Goal: Task Accomplishment & Management: Complete application form

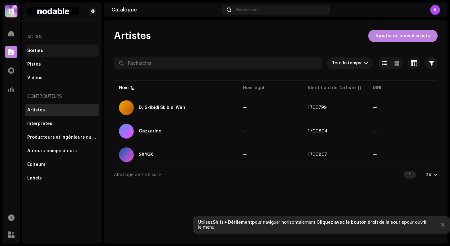
click at [43, 49] on div "Sorties" at bounding box center [61, 50] width 69 height 5
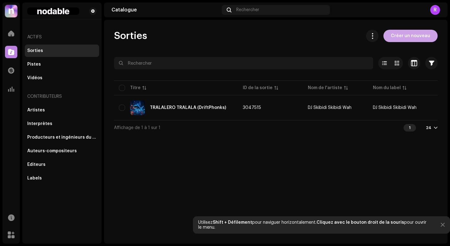
click at [406, 39] on span "Créer un nouveau" at bounding box center [410, 36] width 39 height 12
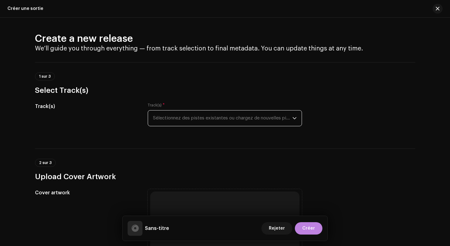
click at [183, 117] on span "Sélectionnez des pistes existantes ou chargez de nouvelles pistes" at bounding box center [222, 118] width 139 height 15
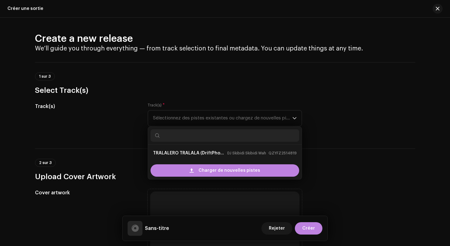
click at [123, 113] on div "Track(s)" at bounding box center [86, 118] width 103 height 31
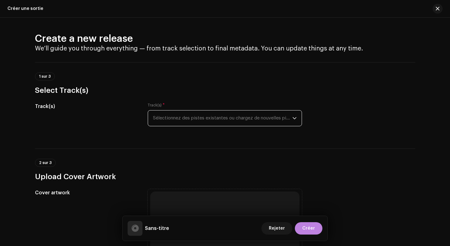
click at [162, 120] on span "Sélectionnez des pistes existantes ou chargez de nouvelles pistes" at bounding box center [222, 118] width 139 height 15
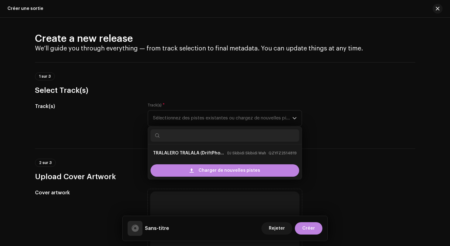
click at [149, 93] on h3 "Select Track(s)" at bounding box center [225, 90] width 380 height 10
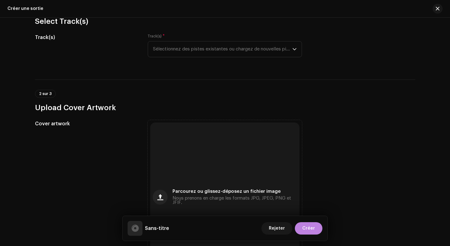
scroll to position [80, 0]
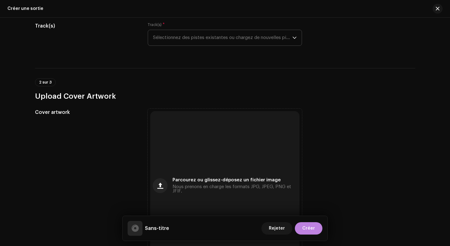
click at [166, 43] on span "Sélectionnez des pistes existantes ou chargez de nouvelles pistes" at bounding box center [222, 37] width 139 height 15
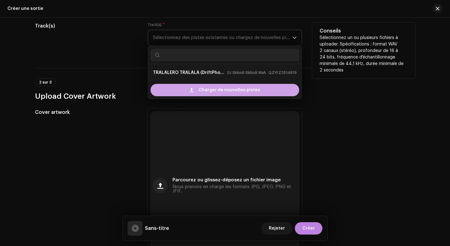
click at [170, 91] on div "Charger de nouvelles pistes" at bounding box center [224, 90] width 149 height 12
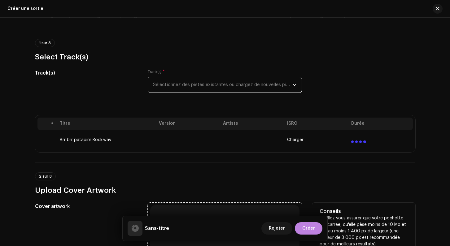
scroll to position [0, 0]
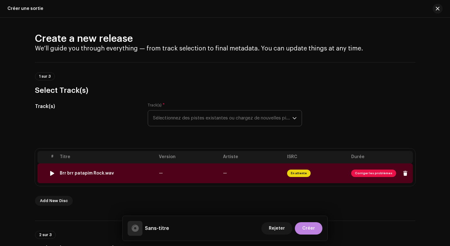
click at [372, 174] on span "Corriger les problèmes" at bounding box center [373, 173] width 45 height 7
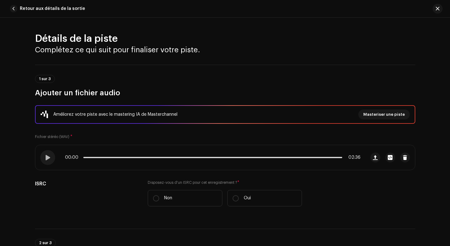
scroll to position [268, 0]
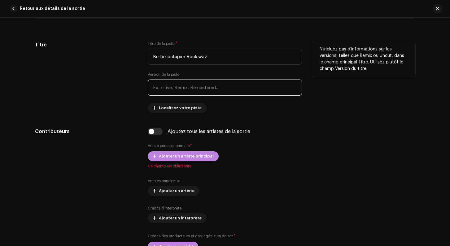
click at [173, 87] on input "text" at bounding box center [225, 88] width 154 height 16
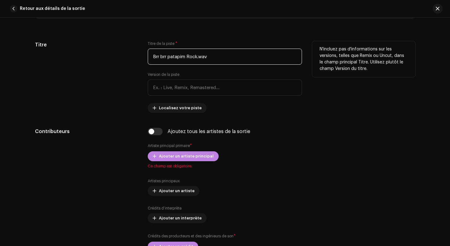
drag, startPoint x: 186, startPoint y: 58, endPoint x: 151, endPoint y: 58, distance: 34.4
click at [151, 58] on input "Brr brr patapim Rock.wav" at bounding box center [225, 57] width 154 height 16
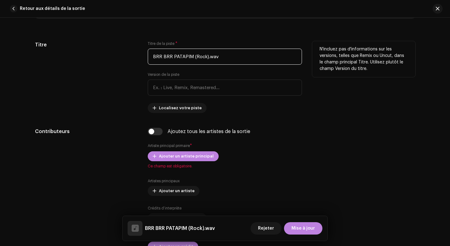
click at [219, 58] on input "BRR BRR PATAPIM (Rock).wav" at bounding box center [225, 57] width 154 height 16
type input "BRR BRR PATAPIM (Rock)"
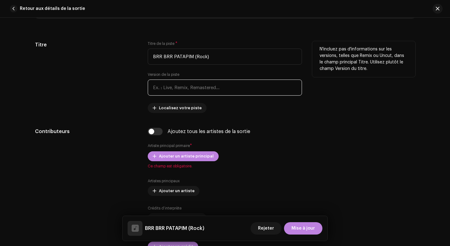
click at [193, 93] on input "text" at bounding box center [225, 88] width 154 height 16
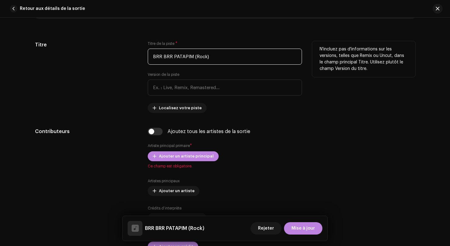
click at [172, 59] on input "BRR BRR PATAPIM (Rock)" at bounding box center [225, 57] width 154 height 16
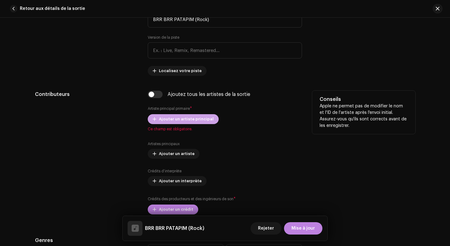
click at [165, 119] on span "Ajouter un artiste principal" at bounding box center [186, 119] width 55 height 12
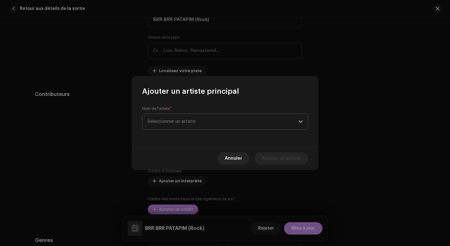
click at [174, 121] on span "Sélectionner un artiste" at bounding box center [171, 121] width 48 height 5
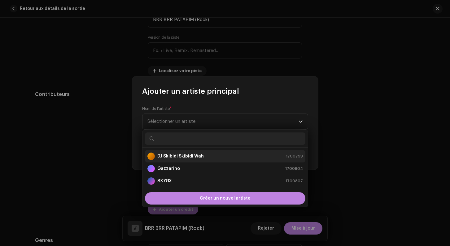
click at [180, 158] on strong "DJ Skibidi Skibidi Wah" at bounding box center [180, 156] width 46 height 6
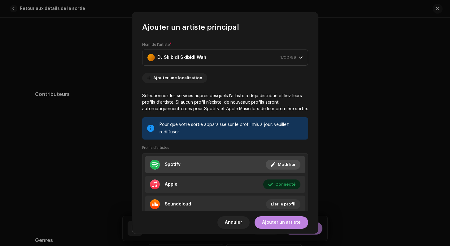
scroll to position [22, 0]
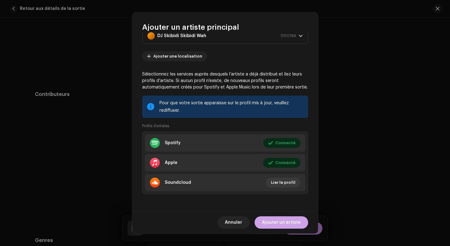
click at [284, 224] on span "Ajouter un artiste" at bounding box center [281, 222] width 39 height 12
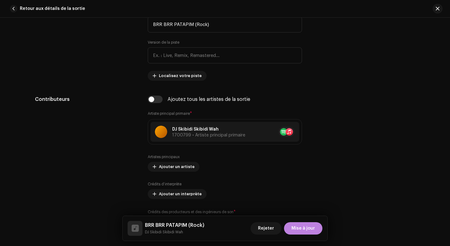
scroll to position [305, 0]
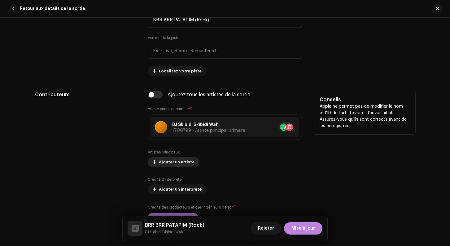
click at [170, 160] on span "Ajouter un artiste" at bounding box center [177, 162] width 36 height 12
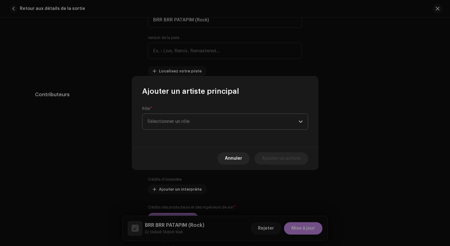
click at [175, 123] on span "Sélectionner un rôle" at bounding box center [222, 121] width 151 height 15
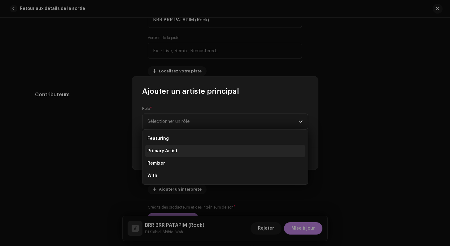
click at [172, 151] on span "Primary Artist" at bounding box center [162, 151] width 30 height 6
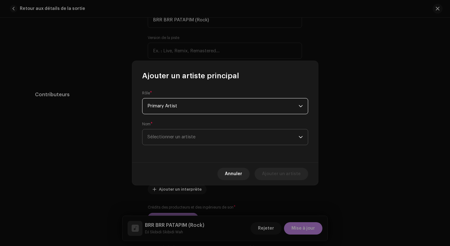
click at [172, 139] on span "Sélectionner un artiste" at bounding box center [171, 137] width 48 height 5
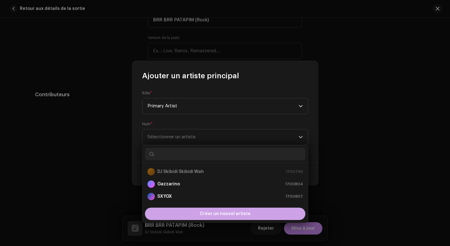
click at [191, 213] on div "Créer un nouvel artiste" at bounding box center [225, 214] width 160 height 12
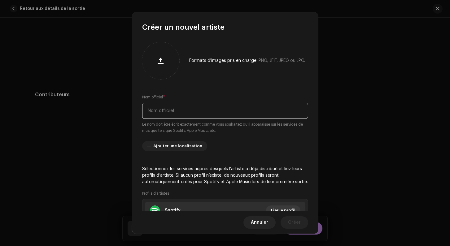
click at [165, 113] on input "text" at bounding box center [225, 111] width 166 height 16
paste input "Tuzya"
type input "Tuzya"
click at [138, 129] on div "Formats d'images pris en charge : PNG, JFIF, JPEG ou JPG. Nom officiel * Tuzya …" at bounding box center [225, 121] width 186 height 179
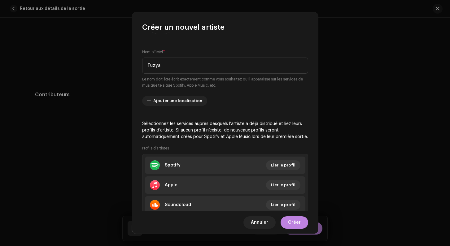
scroll to position [68, 0]
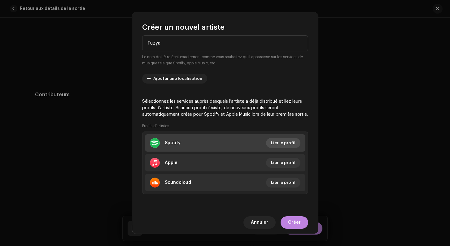
click at [279, 144] on span "Lier le profil" at bounding box center [283, 143] width 24 height 12
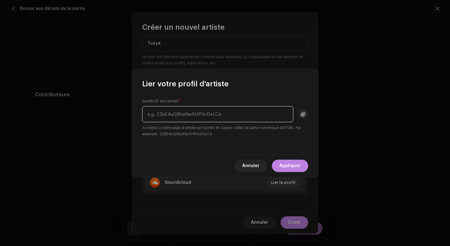
paste input "4LLyLmRK4gIsOwvMBzqf4y"
type input "4LLyLmRK4gIsOwvMBzqf4y"
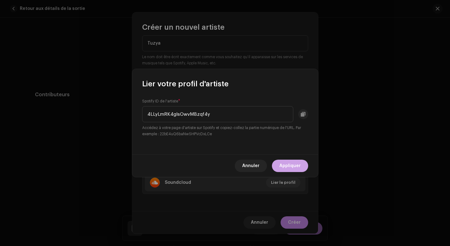
click at [291, 166] on span "Appliquer" at bounding box center [289, 166] width 21 height 12
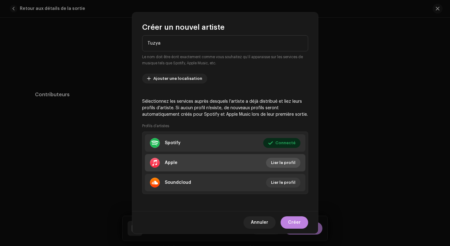
click at [278, 163] on span "Lier le profil" at bounding box center [283, 163] width 24 height 12
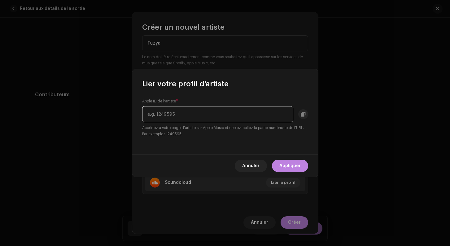
paste input "1810294596"
type input "1810294596"
click at [293, 164] on span "Appliquer" at bounding box center [289, 166] width 21 height 12
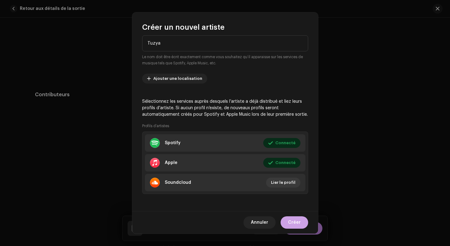
click at [297, 226] on span "Créer" at bounding box center [294, 222] width 13 height 12
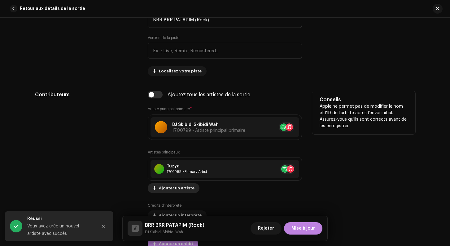
click at [176, 189] on span "Ajouter un artiste" at bounding box center [177, 188] width 36 height 12
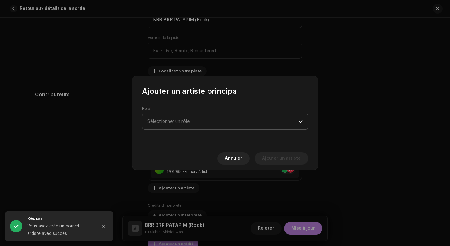
click at [230, 115] on span "Sélectionner un rôle" at bounding box center [222, 121] width 151 height 15
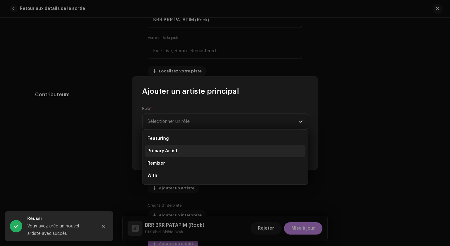
click at [210, 149] on li "Primary Artist" at bounding box center [225, 151] width 160 height 12
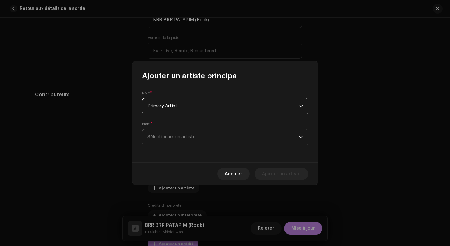
click at [234, 140] on span "Sélectionner un artiste" at bounding box center [222, 136] width 151 height 15
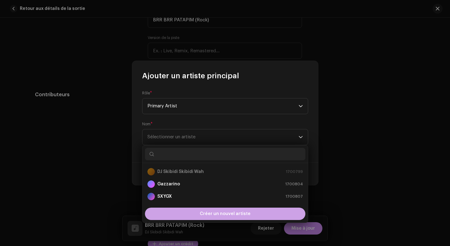
click at [214, 214] on span "Créer un nouvel artiste" at bounding box center [225, 214] width 51 height 12
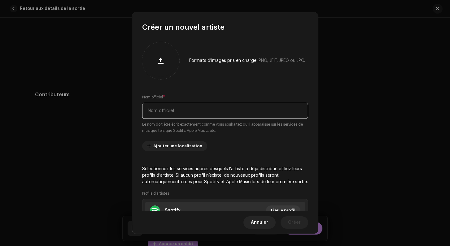
click at [151, 111] on input "text" at bounding box center [225, 111] width 166 height 16
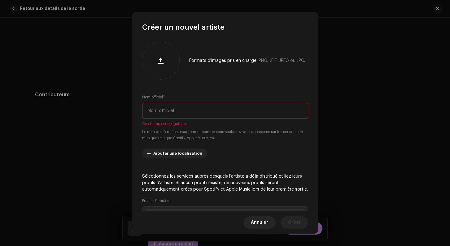
paste input "Mandolino Pizzarino"
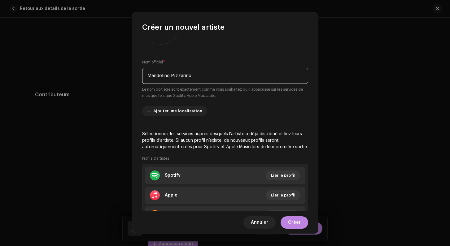
scroll to position [48, 0]
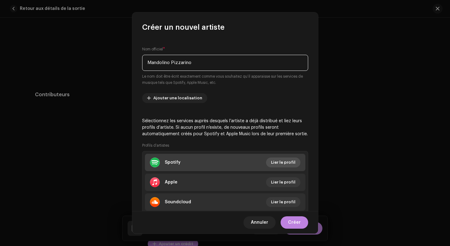
type input "Mandolino Pizzarino"
click at [283, 163] on span "Lier le profil" at bounding box center [283, 162] width 24 height 12
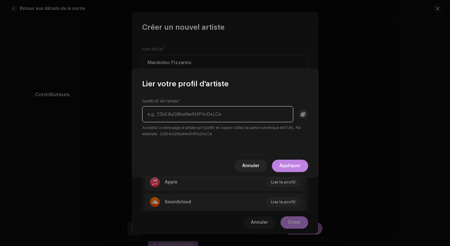
paste input "216Dfpb87JLJDhy56h4CMj"
type input "216Dfpb87JLJDhy56h4CMj"
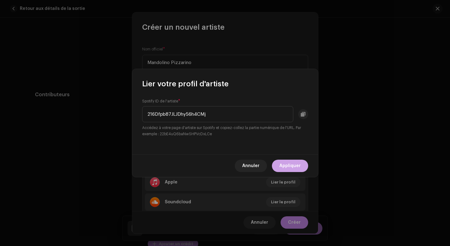
click at [298, 167] on span "Appliquer" at bounding box center [289, 166] width 21 height 12
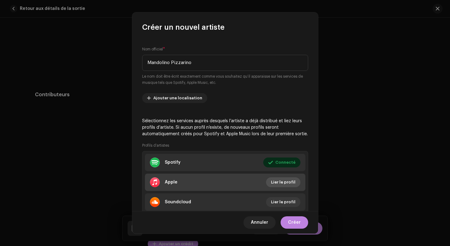
click at [282, 180] on span "Lier le profil" at bounding box center [283, 182] width 24 height 12
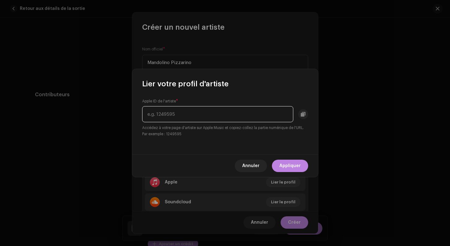
paste input "1843464747"
type input "1843464747"
click at [291, 163] on span "Appliquer" at bounding box center [289, 166] width 21 height 12
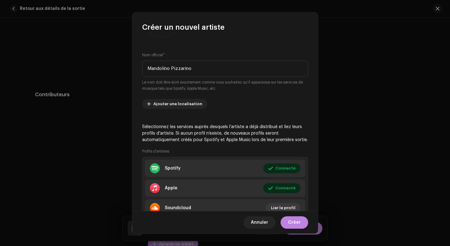
scroll to position [68, 0]
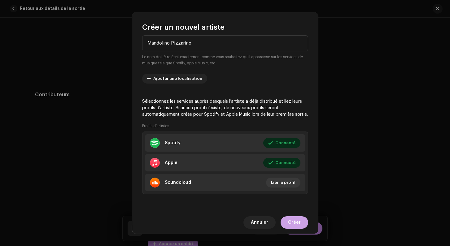
click at [296, 223] on span "Créer" at bounding box center [294, 222] width 13 height 12
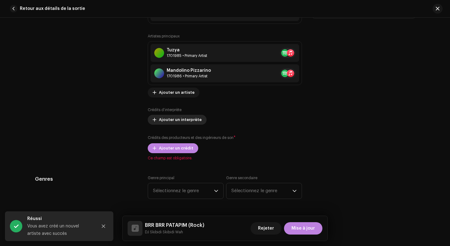
scroll to position [422, 0]
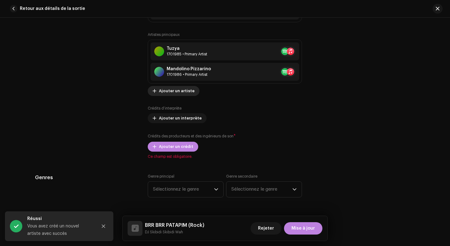
click at [170, 94] on span "Ajouter un artiste" at bounding box center [177, 91] width 36 height 12
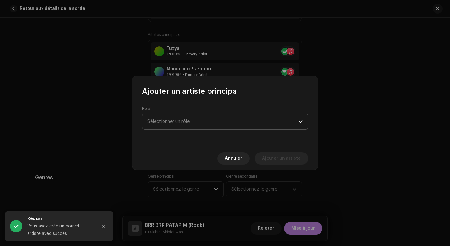
click at [181, 125] on span "Sélectionner un rôle" at bounding box center [222, 121] width 151 height 15
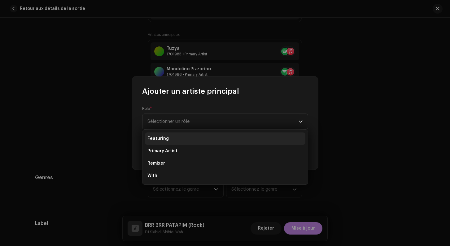
click at [173, 139] on li "Featuring" at bounding box center [225, 139] width 160 height 12
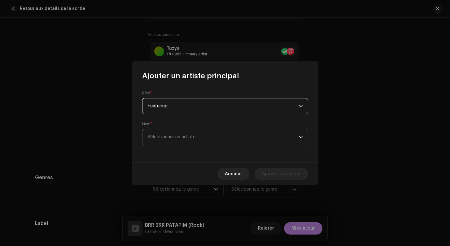
click at [180, 138] on span "Sélectionner un artiste" at bounding box center [171, 137] width 48 height 5
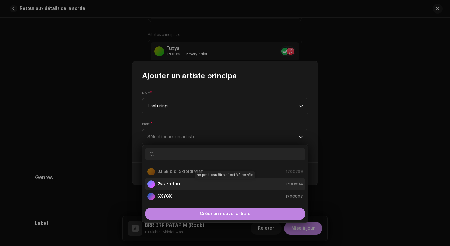
click at [181, 185] on div "Gazzarino 1700804" at bounding box center [224, 183] width 155 height 7
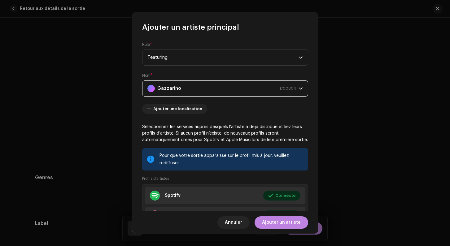
scroll to position [53, 0]
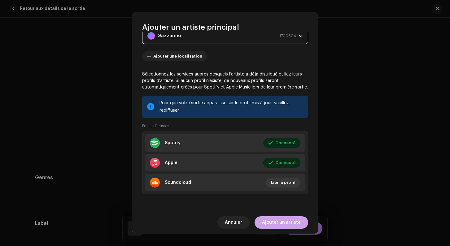
click at [285, 220] on span "Ajouter un artiste" at bounding box center [281, 222] width 39 height 12
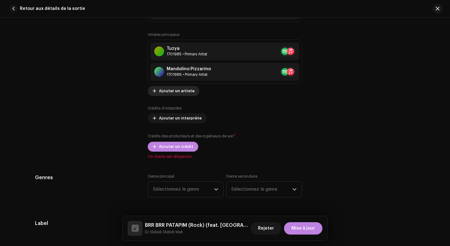
click at [172, 91] on span "Ajouter un artiste" at bounding box center [177, 91] width 36 height 12
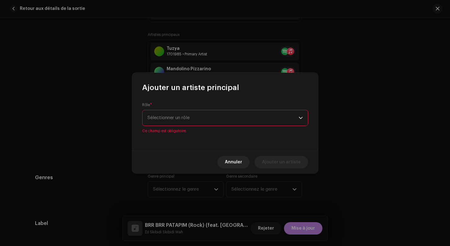
click at [189, 121] on span "Sélectionner un rôle" at bounding box center [222, 117] width 151 height 15
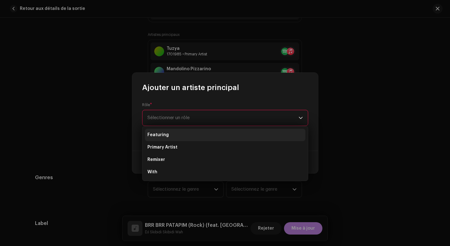
click at [177, 135] on li "Featuring" at bounding box center [225, 135] width 160 height 12
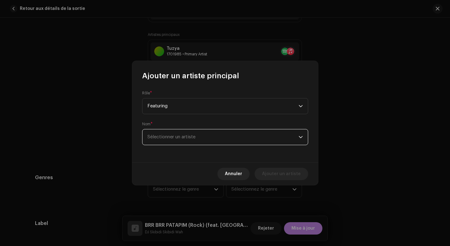
click at [183, 138] on span "Sélectionner un artiste" at bounding box center [171, 137] width 48 height 5
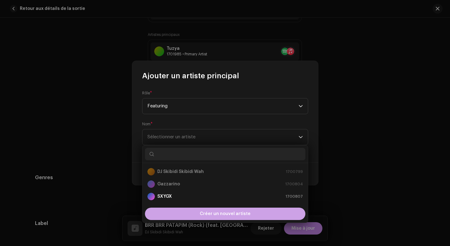
click at [198, 212] on div "Créer un nouvel artiste" at bounding box center [225, 214] width 160 height 12
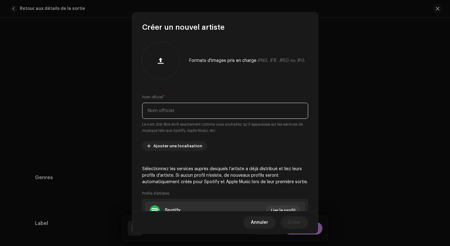
click at [167, 108] on input "text" at bounding box center [225, 111] width 166 height 16
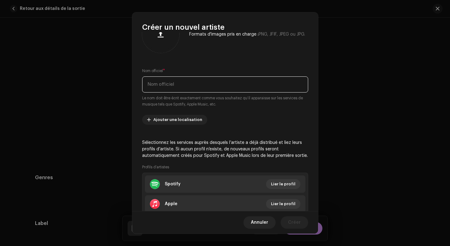
scroll to position [0, 0]
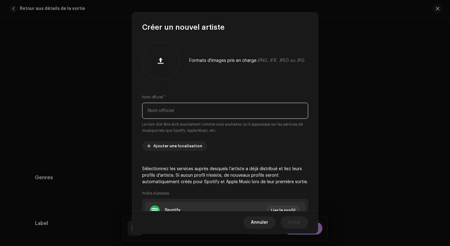
paste input "5rChNZRJnV2MciNb9U6HyH"
type input "5rChNZRJnV2MciNb9U6HyH"
click at [167, 108] on input "5rChNZRJnV2MciNb9U6HyH" at bounding box center [225, 111] width 166 height 16
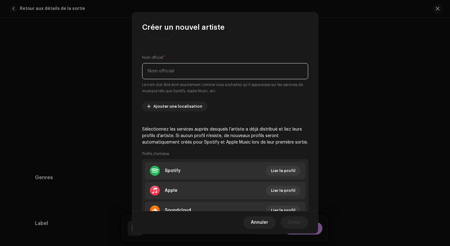
scroll to position [49, 0]
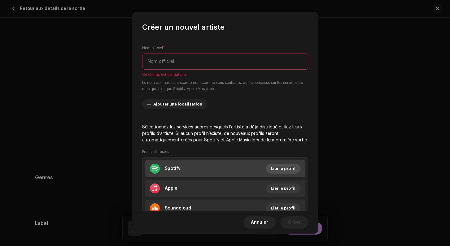
click at [284, 160] on li "Spotify Lier le profil" at bounding box center [225, 168] width 160 height 17
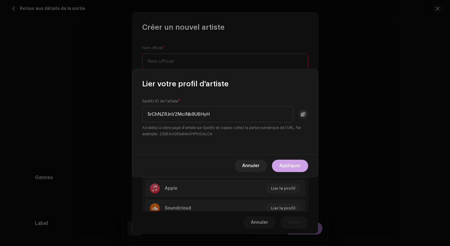
type input "5rChNZRJnV2MciNb9U6HyH"
click at [284, 166] on span "Appliquer" at bounding box center [289, 166] width 21 height 12
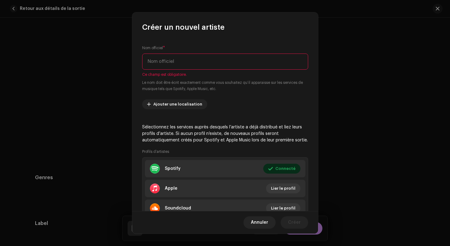
click at [153, 59] on input "text" at bounding box center [225, 62] width 166 height 16
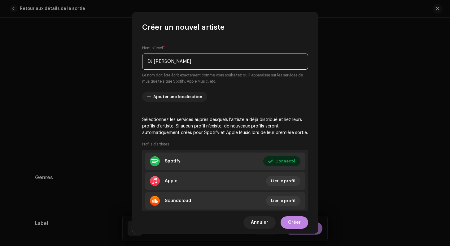
scroll to position [68, 0]
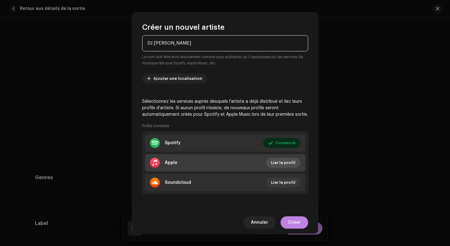
type input "DJ [PERSON_NAME]"
click at [285, 164] on span "Lier le profil" at bounding box center [283, 163] width 24 height 12
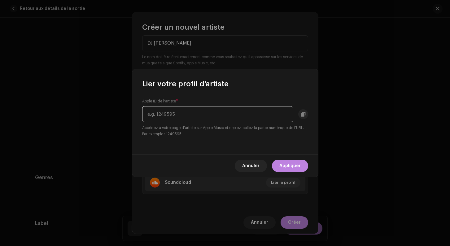
paste input "1832222657"
type input "1832222657"
click at [291, 167] on span "Appliquer" at bounding box center [289, 166] width 21 height 12
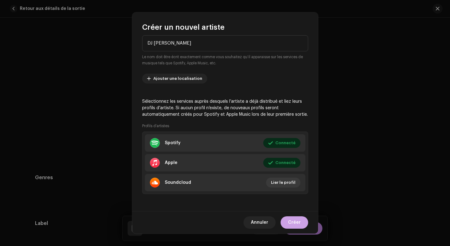
click at [292, 223] on span "Créer" at bounding box center [294, 222] width 13 height 12
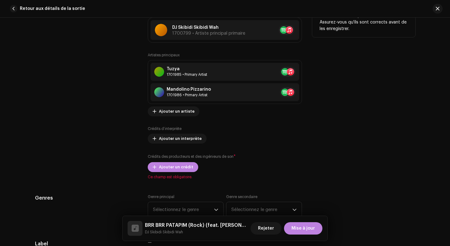
scroll to position [412, 0]
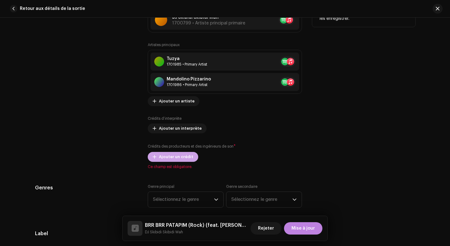
click at [162, 155] on span "Ajouter un crédit" at bounding box center [176, 157] width 34 height 12
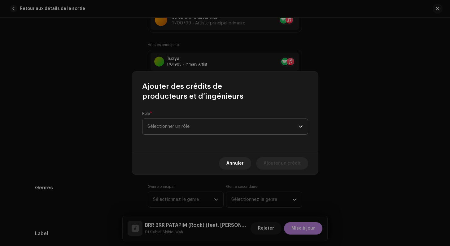
click at [164, 124] on span "Sélectionner un rôle" at bounding box center [222, 126] width 151 height 15
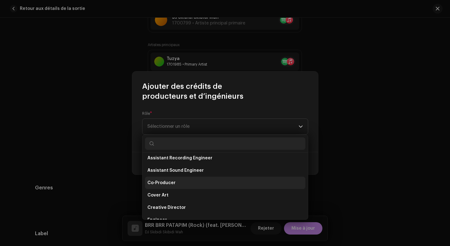
scroll to position [78, 0]
click at [163, 186] on li "Co-Producer" at bounding box center [225, 182] width 160 height 12
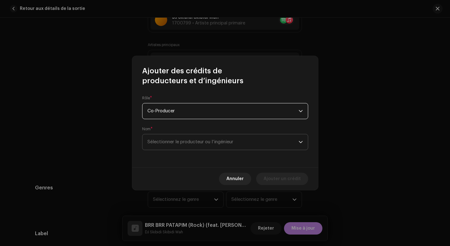
click at [169, 150] on span "Sélectionner le producteur ou l’ingénieur" at bounding box center [222, 141] width 151 height 15
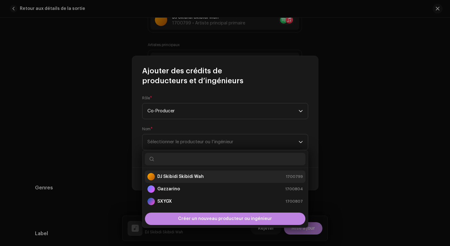
click at [169, 178] on strong "DJ Skibidi Skibidi Wah" at bounding box center [180, 177] width 46 height 6
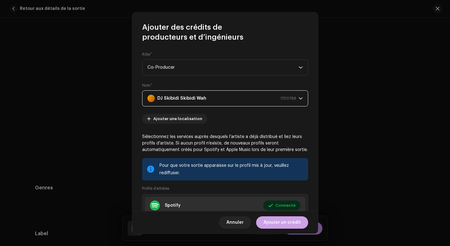
click at [279, 227] on span "Ajouter un crédit" at bounding box center [281, 222] width 37 height 12
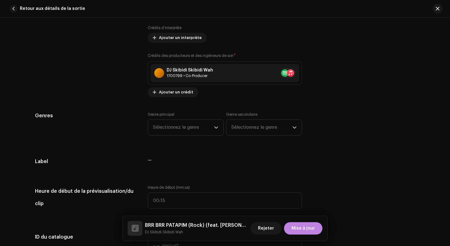
scroll to position [505, 0]
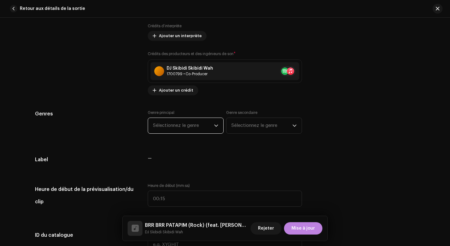
click at [189, 127] on span "Sélectionnez le genre" at bounding box center [183, 125] width 61 height 15
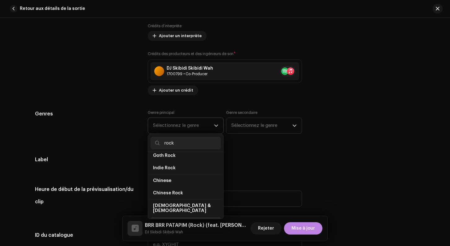
scroll to position [0, 0]
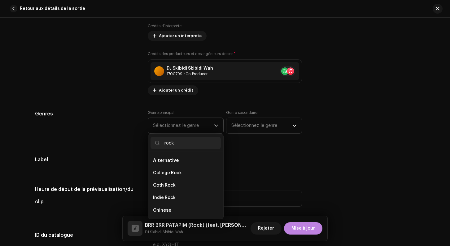
click at [169, 143] on input "rock" at bounding box center [185, 143] width 70 height 12
type input "alter"
click at [168, 162] on span "Alternative" at bounding box center [166, 160] width 26 height 5
click at [168, 159] on span "Alternative" at bounding box center [166, 160] width 26 height 5
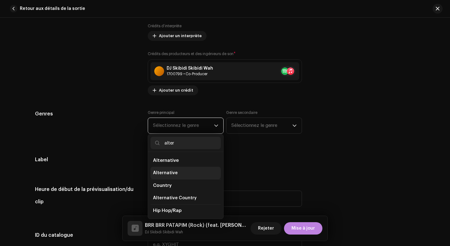
click at [172, 171] on span "Alternative" at bounding box center [165, 173] width 25 height 6
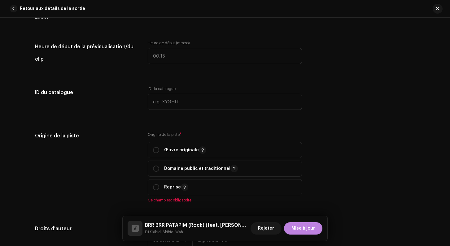
scroll to position [655, 0]
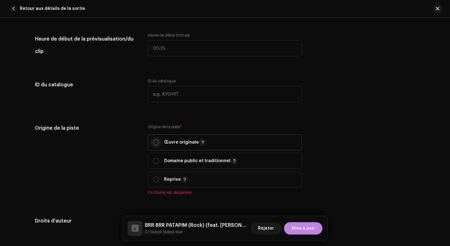
click at [156, 145] on input "radio" at bounding box center [156, 142] width 6 height 6
radio input "true"
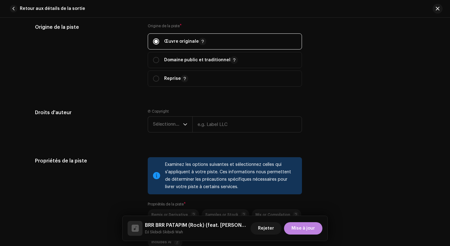
scroll to position [759, 0]
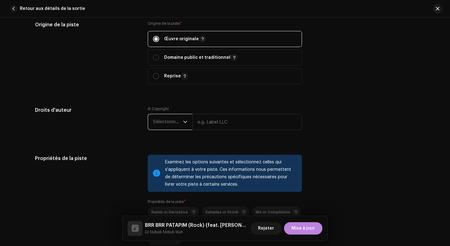
click at [174, 124] on span "Sélectionner une année" at bounding box center [168, 121] width 30 height 15
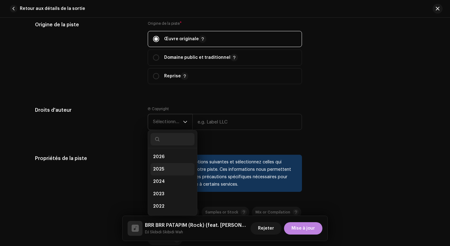
click at [169, 169] on li "2025" at bounding box center [172, 169] width 44 height 12
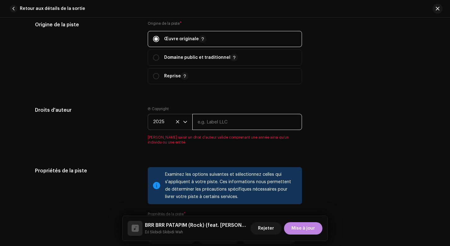
click at [214, 127] on input "text" at bounding box center [247, 122] width 110 height 16
type input "l"
type input "Skibidi"
click at [131, 113] on h5 "Droits d'auteur" at bounding box center [86, 110] width 103 height 7
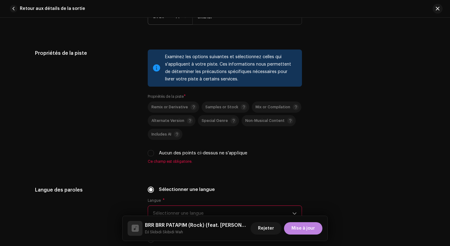
scroll to position [868, 0]
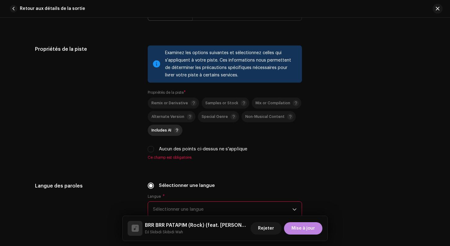
click at [157, 130] on span "Includes AI" at bounding box center [161, 130] width 20 height 4
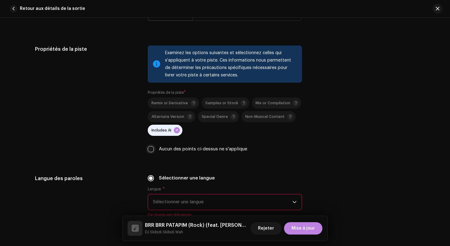
click at [149, 152] on input "Aucun des points ci-dessus ne s'applique" at bounding box center [151, 149] width 6 height 6
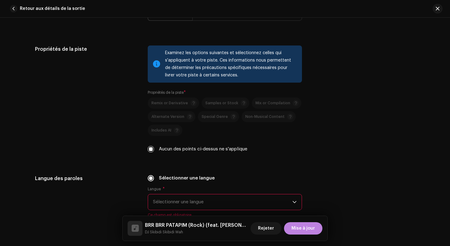
click at [158, 131] on p-selectbutton "Remix or Derivative Samples or Stock Mix or Compilation Alternate Version Speci…" at bounding box center [225, 117] width 154 height 38
click at [153, 149] on input "Aucun des points ci-dessus ne s'applique" at bounding box center [151, 149] width 6 height 6
checkbox input "false"
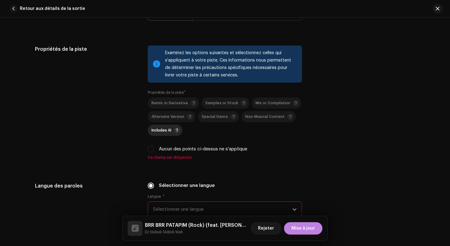
click at [161, 129] on span "Includes AI" at bounding box center [161, 130] width 20 height 4
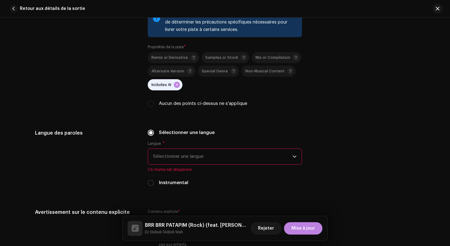
scroll to position [956, 0]
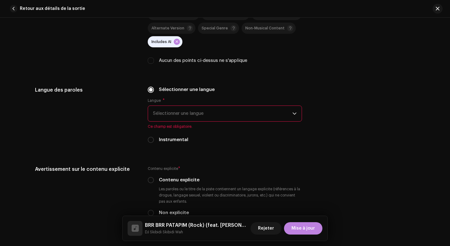
click at [166, 114] on span "Sélectionner une langue" at bounding box center [222, 113] width 139 height 15
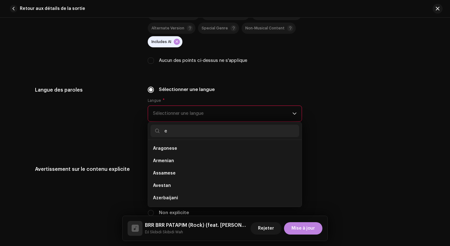
scroll to position [2, 0]
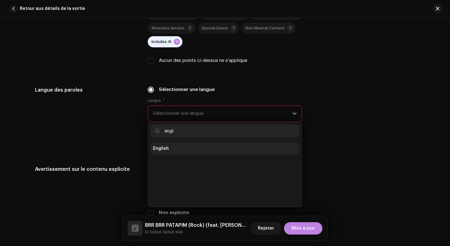
type input "engl"
click at [162, 151] on span "English" at bounding box center [161, 149] width 16 height 6
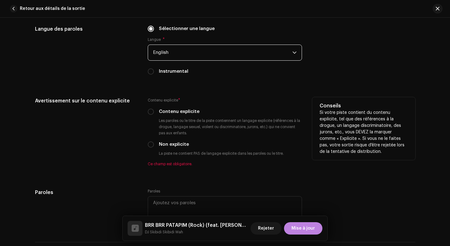
scroll to position [1025, 0]
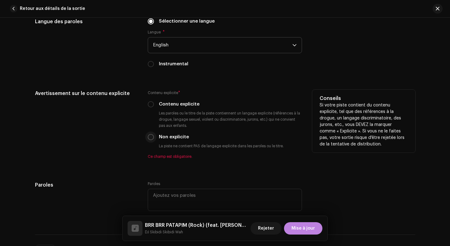
click at [150, 140] on input "Non explicite" at bounding box center [151, 137] width 6 height 6
radio input "true"
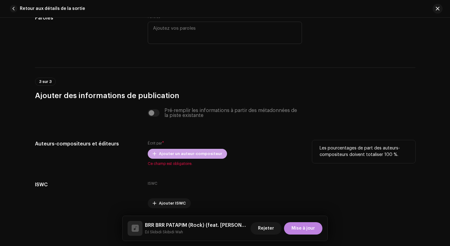
scroll to position [1204, 0]
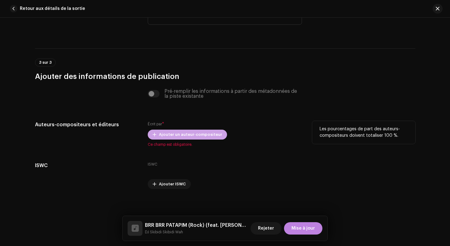
click at [174, 135] on span "Ajouter un auteur-compositeur" at bounding box center [190, 134] width 63 height 12
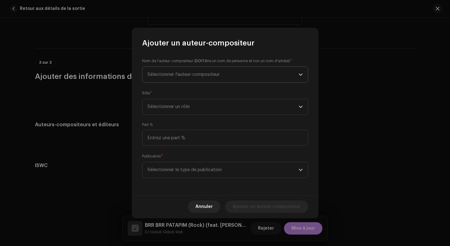
click at [165, 74] on span "Sélectionner l'auteur-compositeur" at bounding box center [183, 74] width 72 height 5
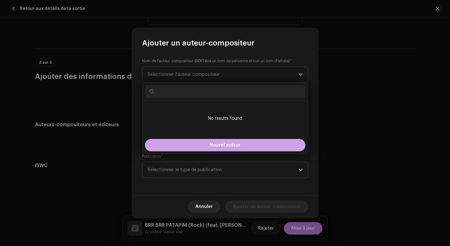
click at [188, 144] on button "Nouvel auteur" at bounding box center [225, 145] width 160 height 12
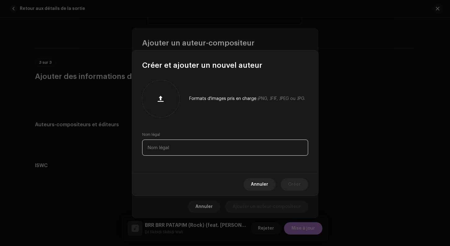
click at [186, 145] on input "text" at bounding box center [225, 148] width 166 height 16
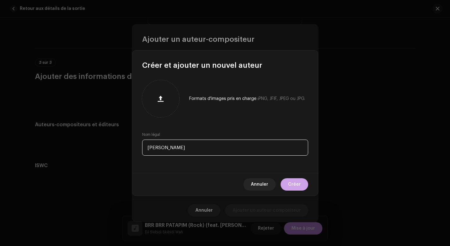
type input "[PERSON_NAME]"
click at [291, 181] on span "Créer" at bounding box center [294, 184] width 13 height 12
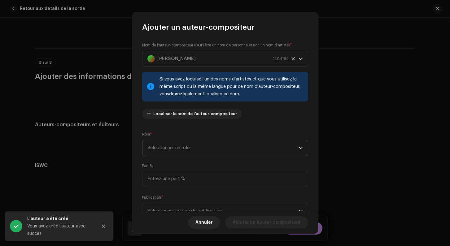
click at [188, 147] on span "Sélectionner un rôle" at bounding box center [222, 147] width 151 height 15
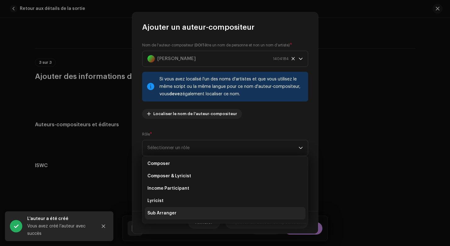
scroll to position [20, 0]
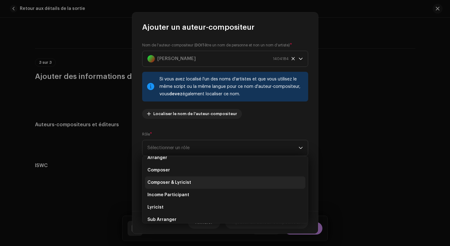
click at [173, 182] on span "Composer & Lyricist" at bounding box center [169, 183] width 44 height 6
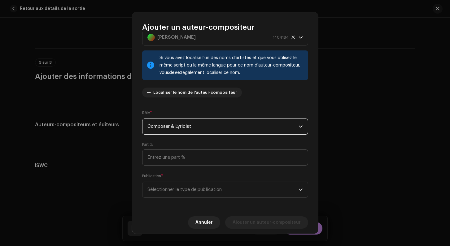
scroll to position [25, 0]
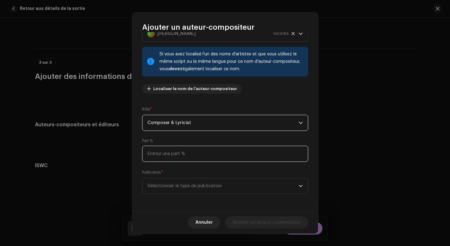
click at [173, 157] on input at bounding box center [225, 154] width 166 height 16
type input "100,00"
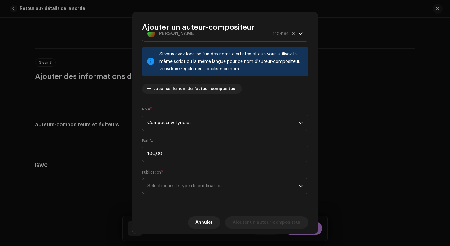
click at [179, 185] on span "Sélectionner le type de publication" at bounding box center [222, 185] width 151 height 15
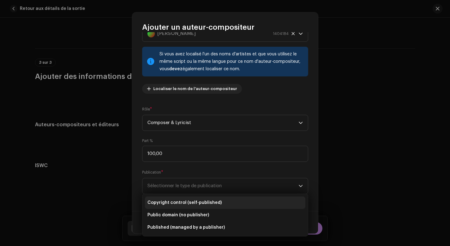
click at [176, 198] on li "Copyright control (self-published)" at bounding box center [225, 203] width 160 height 12
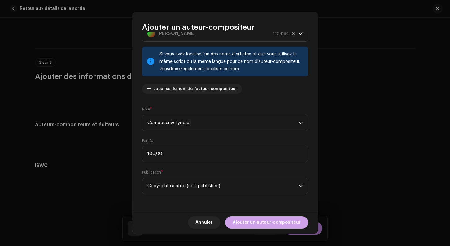
click at [268, 220] on span "Ajouter un auteur-compositeur" at bounding box center [267, 222] width 68 height 12
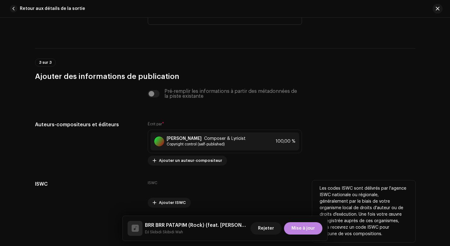
scroll to position [1226, 0]
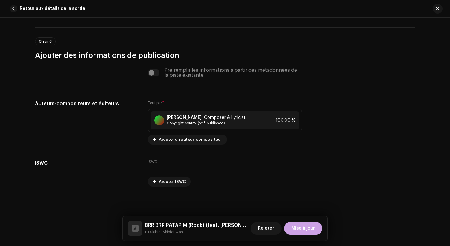
click at [299, 229] on span "Mise à jour" at bounding box center [303, 228] width 24 height 12
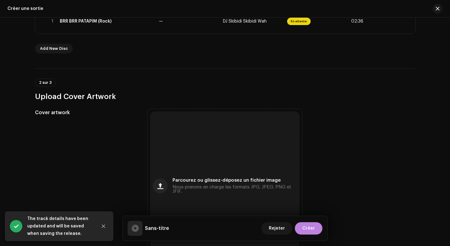
scroll to position [160, 0]
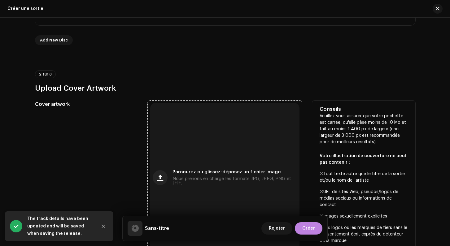
click at [184, 181] on span "Nous prenons en charge les formats JPG, JPEG, PNG et JFIF." at bounding box center [234, 181] width 124 height 9
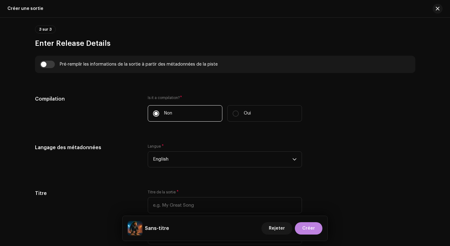
scroll to position [450, 0]
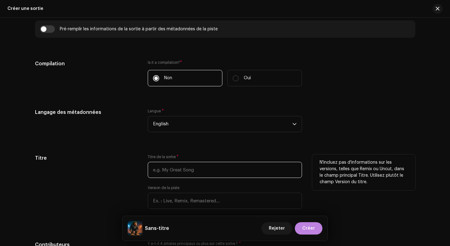
click at [160, 171] on input "text" at bounding box center [225, 170] width 154 height 16
type input "BRR BRR PATAPIM (Rock)"
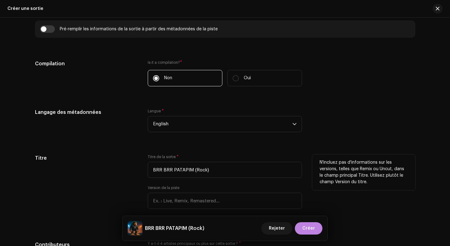
click at [128, 160] on h5 "Titre" at bounding box center [86, 157] width 103 height 7
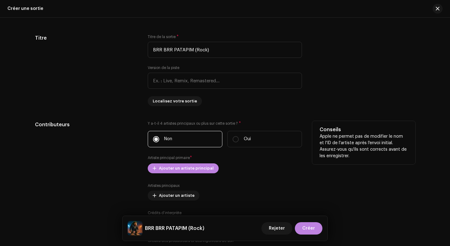
scroll to position [582, 0]
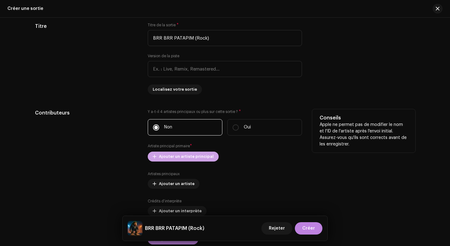
click at [184, 159] on span "Ajouter un artiste principal" at bounding box center [186, 156] width 55 height 12
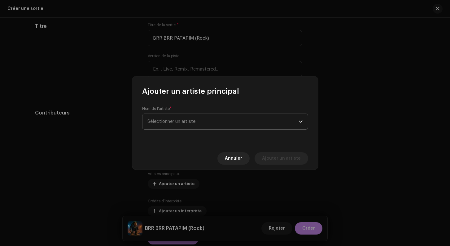
click at [178, 125] on span "Sélectionner un artiste" at bounding box center [222, 121] width 151 height 15
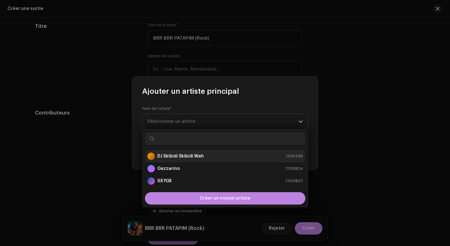
click at [178, 157] on strong "DJ Skibidi Skibidi Wah" at bounding box center [180, 156] width 46 height 6
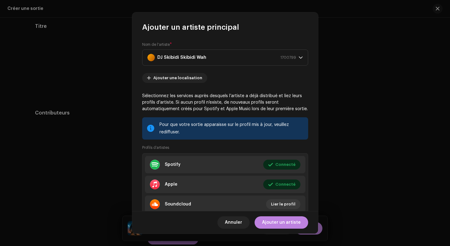
scroll to position [22, 0]
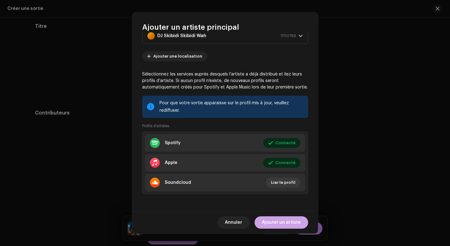
click at [291, 219] on span "Ajouter un artiste" at bounding box center [281, 222] width 39 height 12
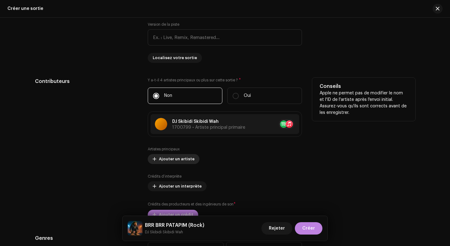
scroll to position [615, 0]
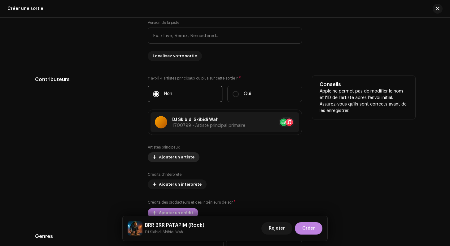
click at [176, 159] on span "Ajouter un artiste" at bounding box center [177, 157] width 36 height 12
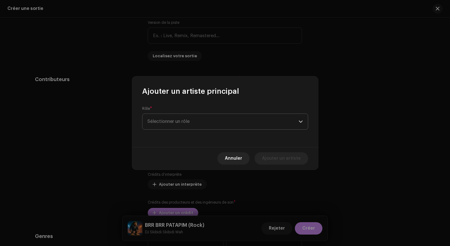
click at [181, 122] on span "Sélectionner un rôle" at bounding box center [222, 121] width 151 height 15
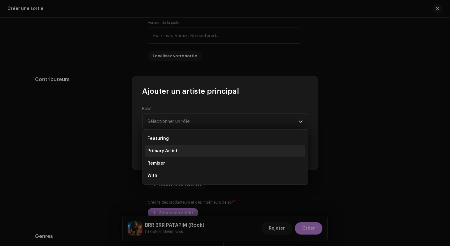
click at [167, 150] on span "Primary Artist" at bounding box center [162, 151] width 30 height 6
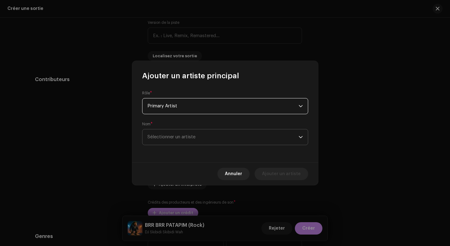
click at [166, 136] on span "Sélectionner un artiste" at bounding box center [171, 137] width 48 height 5
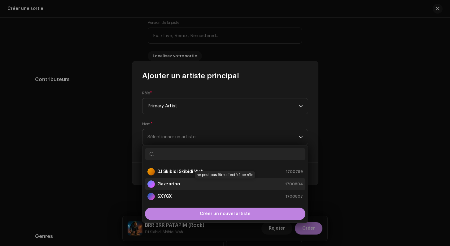
click at [168, 187] on strong "Gazzarino" at bounding box center [168, 184] width 23 height 6
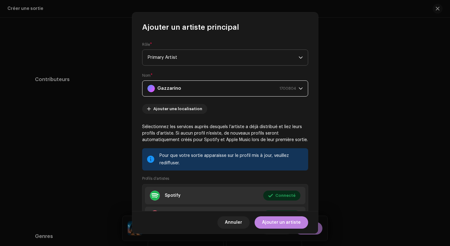
click at [189, 61] on span "Primary Artist" at bounding box center [222, 57] width 151 height 15
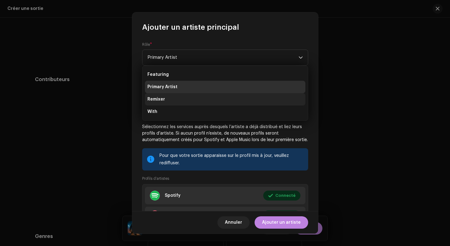
drag, startPoint x: 186, startPoint y: 96, endPoint x: 185, endPoint y: 104, distance: 7.5
click at [185, 104] on li "Remixer" at bounding box center [225, 99] width 160 height 12
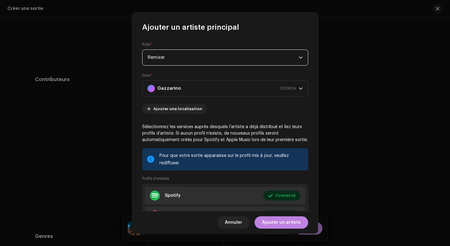
click at [176, 60] on span "Remixer" at bounding box center [222, 57] width 151 height 15
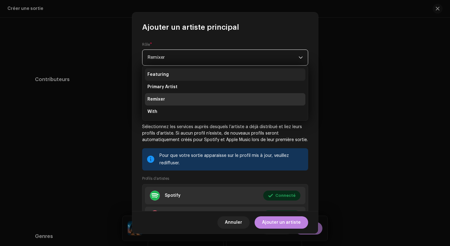
click at [176, 78] on li "Featuring" at bounding box center [225, 74] width 160 height 12
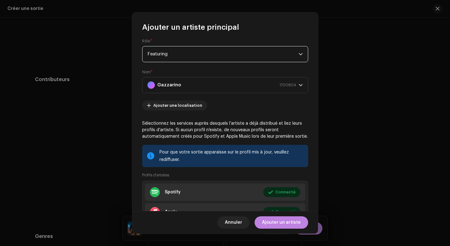
scroll to position [0, 0]
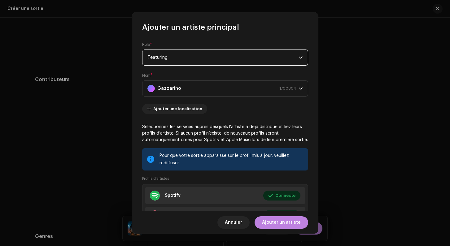
click at [140, 76] on div "Rôle * Featuring Nom * Gazzarino 1700804 Ajouter une localisation Sélectionnez …" at bounding box center [225, 121] width 186 height 179
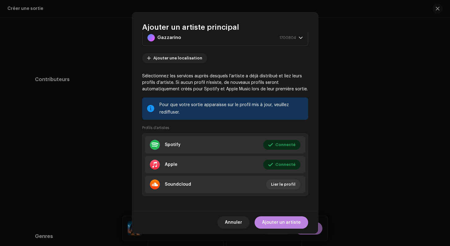
scroll to position [53, 0]
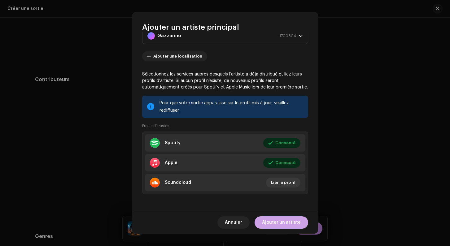
click at [282, 226] on span "Ajouter un artiste" at bounding box center [281, 222] width 39 height 12
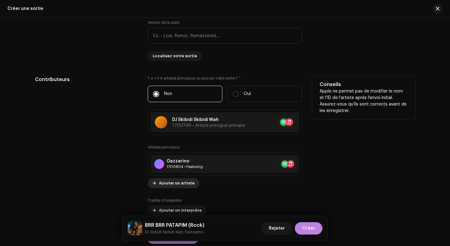
click at [174, 184] on span "Ajouter un artiste" at bounding box center [177, 183] width 36 height 12
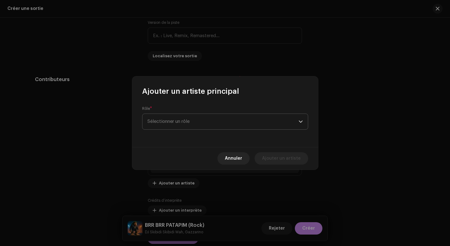
click at [183, 115] on span "Sélectionner un rôle" at bounding box center [222, 121] width 151 height 15
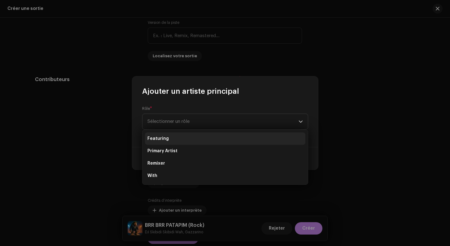
click at [173, 139] on li "Featuring" at bounding box center [225, 139] width 160 height 12
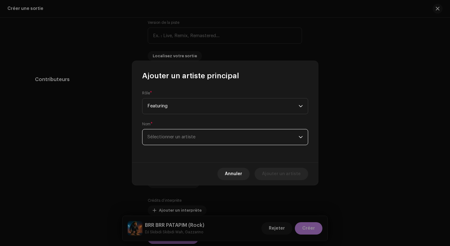
click at [186, 137] on span "Sélectionner un artiste" at bounding box center [171, 137] width 48 height 5
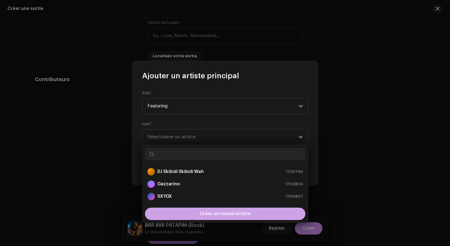
click at [208, 210] on span "Créer un nouvel artiste" at bounding box center [225, 214] width 51 height 12
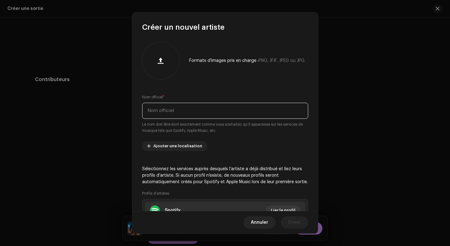
click at [163, 110] on input "text" at bounding box center [225, 111] width 166 height 16
type input "DJ [PERSON_NAME]"
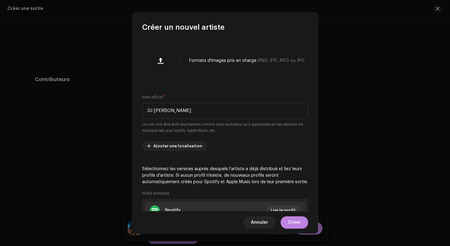
click at [194, 82] on div "Formats d'images pris en charge : PNG, JFIF, JPEG ou JPG. Nom officiel * DJ [PE…" at bounding box center [225, 121] width 186 height 179
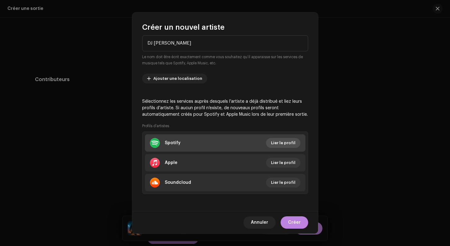
click at [278, 144] on span "Lier le profil" at bounding box center [283, 143] width 24 height 12
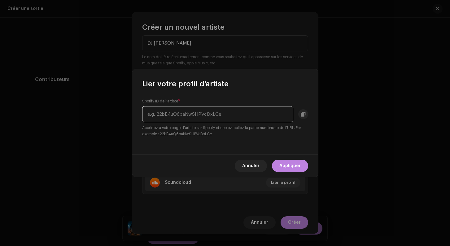
paste input "5rChNZRJnV2MciNb9U6HyH"
type input "5rChNZRJnV2MciNb9U6HyH"
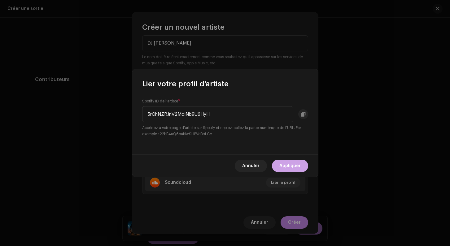
click at [293, 166] on span "Appliquer" at bounding box center [289, 166] width 21 height 12
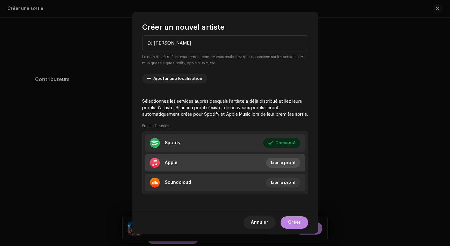
click at [279, 158] on span "Lier le profil" at bounding box center [283, 163] width 24 height 12
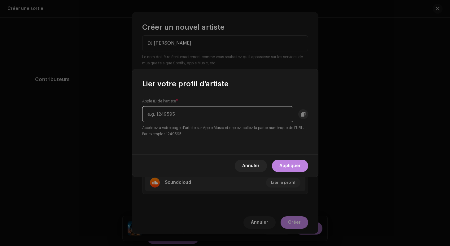
paste input "1832222657"
type input "1832222657"
click at [287, 166] on span "Appliquer" at bounding box center [289, 166] width 21 height 12
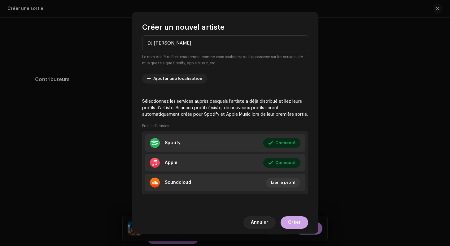
click at [293, 224] on span "Créer" at bounding box center [294, 222] width 13 height 12
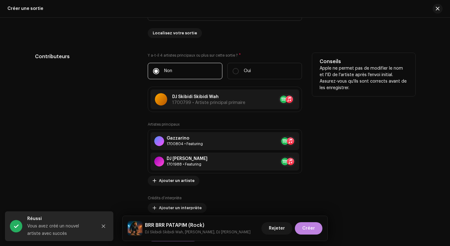
scroll to position [640, 0]
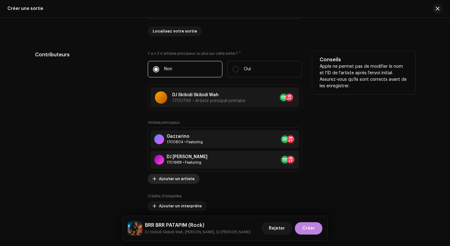
click at [168, 184] on span "Ajouter un artiste" at bounding box center [177, 179] width 36 height 12
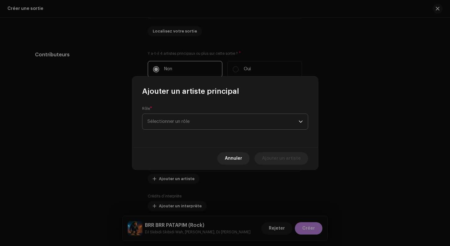
click at [199, 124] on span "Sélectionner un rôle" at bounding box center [222, 121] width 151 height 15
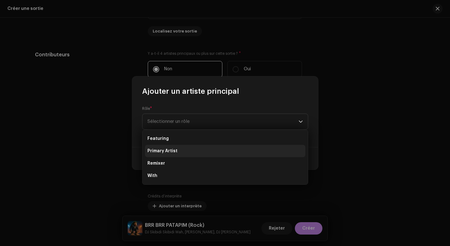
click at [173, 150] on span "Primary Artist" at bounding box center [162, 151] width 30 height 6
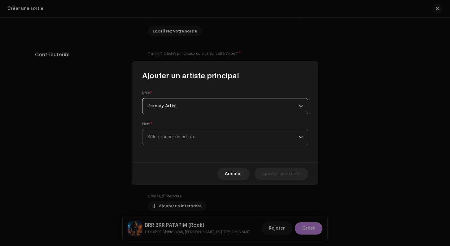
click at [241, 138] on span "Sélectionner un artiste" at bounding box center [222, 136] width 151 height 15
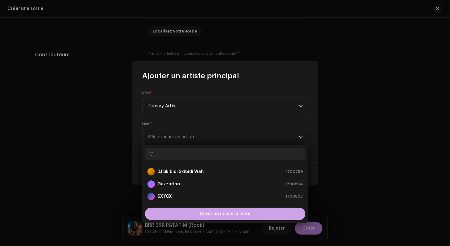
click at [199, 214] on div "Créer un nouvel artiste" at bounding box center [225, 214] width 160 height 12
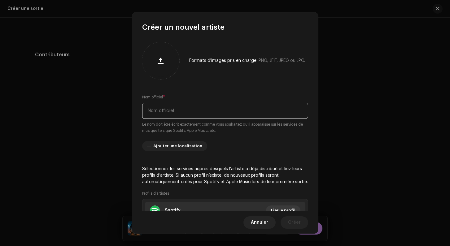
click at [177, 116] on input "text" at bounding box center [225, 111] width 166 height 16
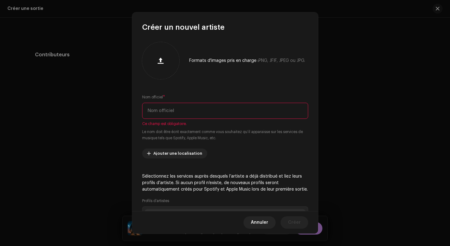
paste input "Tuzya"
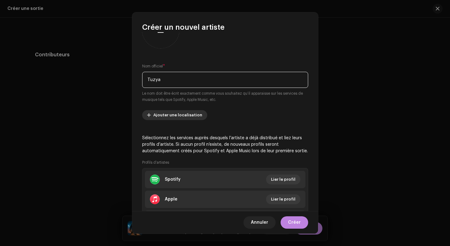
scroll to position [52, 0]
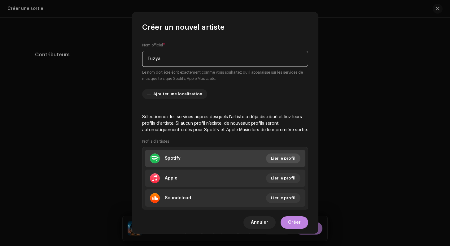
type input "Tuzya"
click at [289, 156] on span "Lier le profil" at bounding box center [283, 158] width 24 height 12
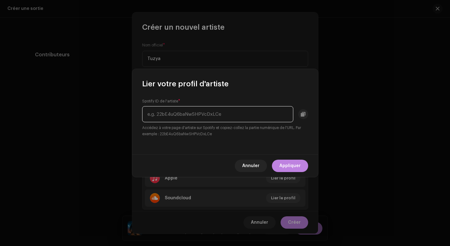
paste input "4LLyLmRK4gIsOwvMBzqf4y"
type input "4LLyLmRK4gIsOwvMBzqf4y"
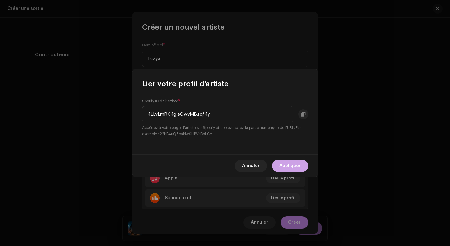
click at [283, 162] on span "Appliquer" at bounding box center [289, 166] width 21 height 12
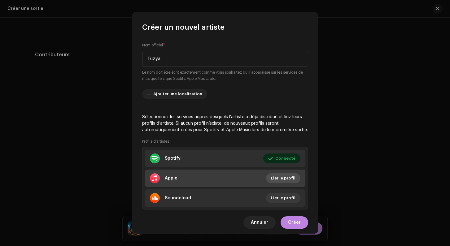
click at [282, 178] on span "Lier le profil" at bounding box center [283, 178] width 24 height 12
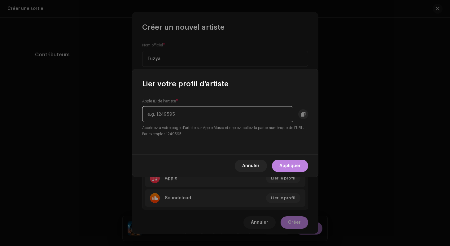
paste input "1810294596"
type input "1810294596"
click at [299, 168] on span "Appliquer" at bounding box center [289, 166] width 21 height 12
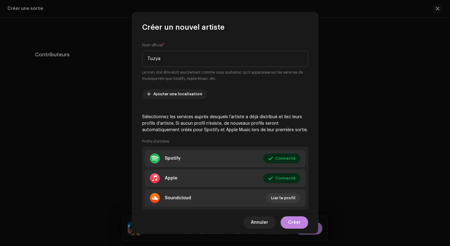
scroll to position [68, 0]
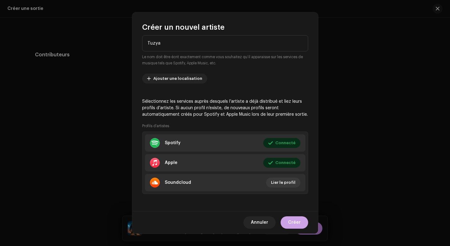
click at [298, 222] on span "Créer" at bounding box center [294, 222] width 13 height 12
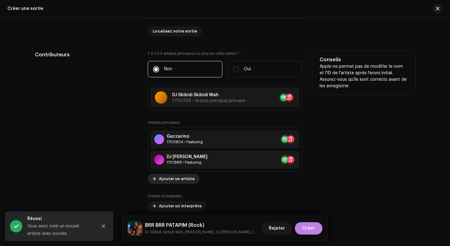
click at [168, 176] on span "Ajouter un artiste" at bounding box center [177, 179] width 36 height 12
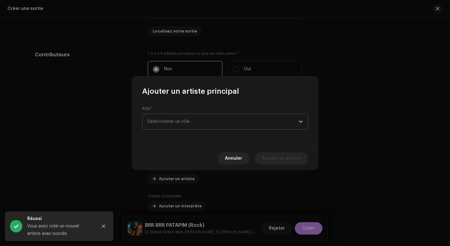
click at [183, 124] on span "Sélectionner un rôle" at bounding box center [222, 121] width 151 height 15
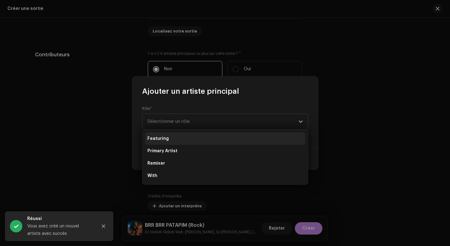
click at [172, 140] on li "Featuring" at bounding box center [225, 139] width 160 height 12
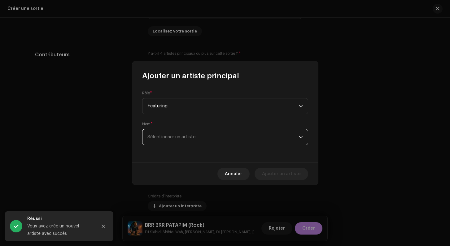
click at [215, 137] on span "Sélectionner un artiste" at bounding box center [222, 136] width 151 height 15
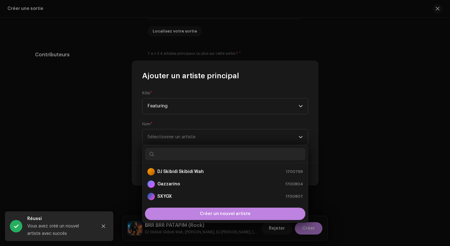
click at [220, 126] on div "Nom * Sélectionner un artiste" at bounding box center [225, 134] width 166 height 24
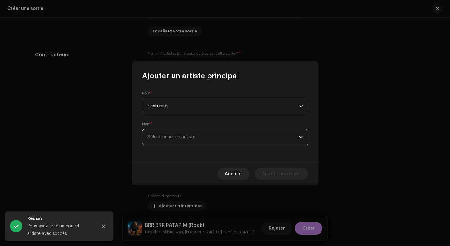
click at [214, 143] on span "Sélectionner un artiste" at bounding box center [222, 136] width 151 height 15
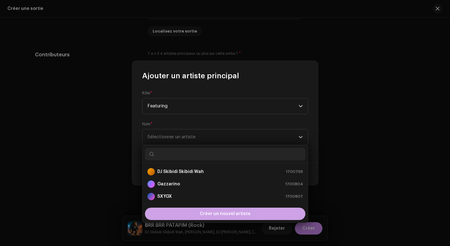
click at [205, 212] on span "Créer un nouvel artiste" at bounding box center [225, 214] width 51 height 12
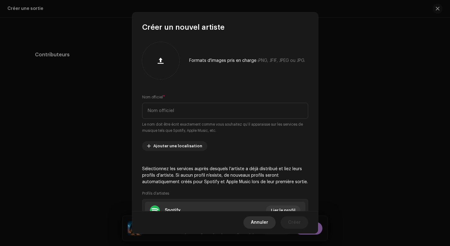
click at [258, 222] on span "Annuler" at bounding box center [259, 222] width 17 height 12
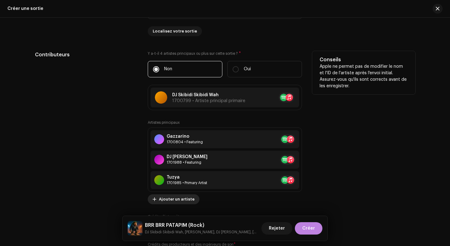
click at [177, 200] on span "Ajouter un artiste" at bounding box center [177, 199] width 36 height 12
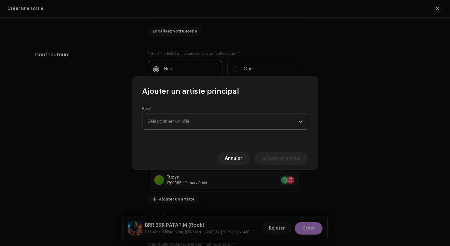
click at [202, 124] on span "Sélectionner un rôle" at bounding box center [222, 121] width 151 height 15
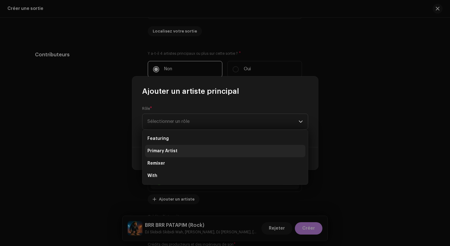
click at [190, 149] on li "Primary Artist" at bounding box center [225, 151] width 160 height 12
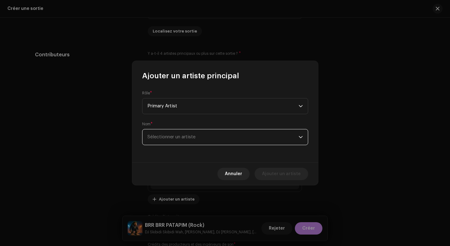
click at [178, 139] on span "Sélectionner un artiste" at bounding box center [171, 137] width 48 height 5
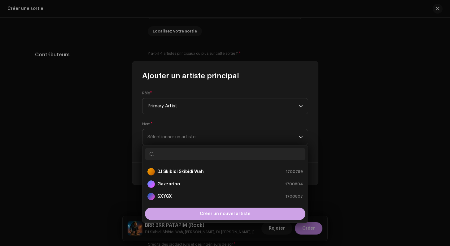
click at [192, 216] on div "Créer un nouvel artiste" at bounding box center [225, 214] width 160 height 12
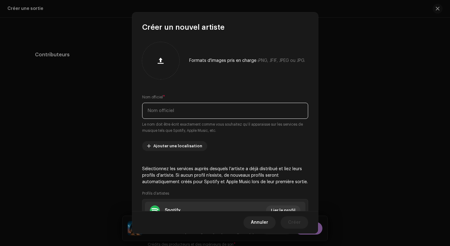
click at [154, 111] on input "text" at bounding box center [225, 111] width 166 height 16
paste input "Mandolino Pizzarino"
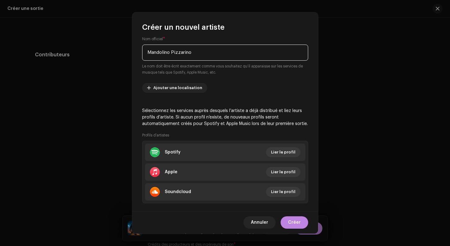
scroll to position [60, 0]
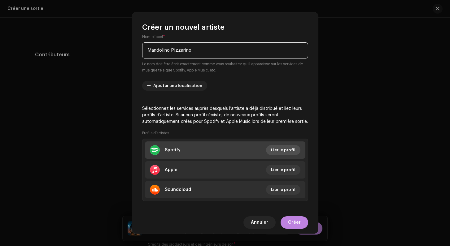
type input "Mandolino Pizzarino"
click at [278, 149] on span "Lier le profil" at bounding box center [283, 150] width 24 height 12
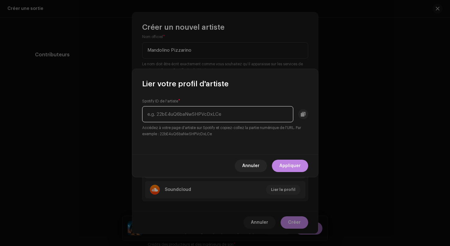
paste input "216Dfpb87JLJDhy56h4CMj"
type input "216Dfpb87JLJDhy56h4CMj"
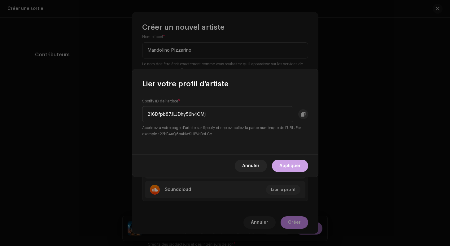
click at [285, 172] on span "Appliquer" at bounding box center [289, 166] width 21 height 12
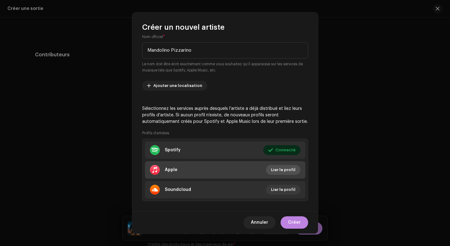
click at [281, 171] on span "Lier le profil" at bounding box center [283, 170] width 24 height 12
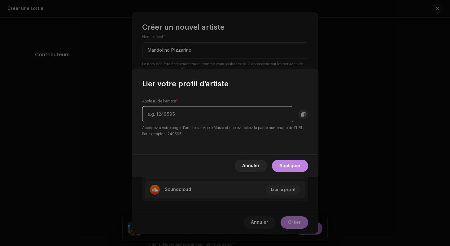
paste input "1843464747"
type input "1843464747"
click at [295, 163] on span "Appliquer" at bounding box center [289, 166] width 21 height 12
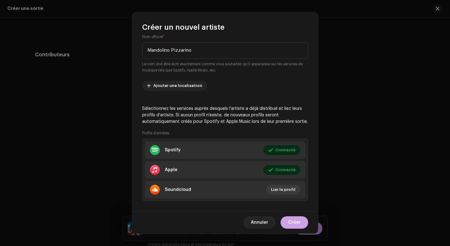
click at [297, 220] on span "Créer" at bounding box center [294, 222] width 13 height 12
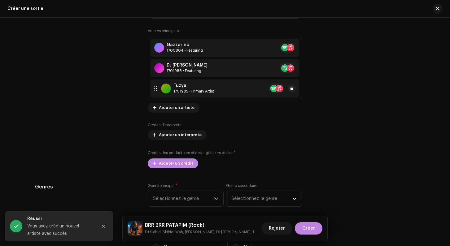
scroll to position [745, 0]
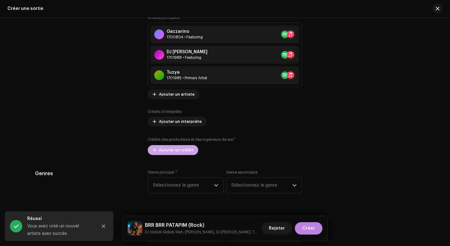
click at [172, 152] on span "Ajouter un crédit" at bounding box center [176, 150] width 34 height 12
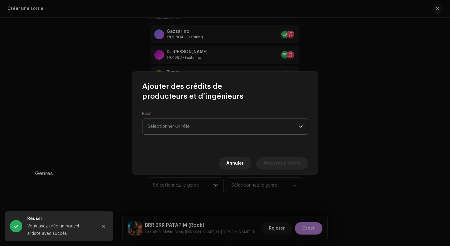
click at [157, 128] on span "Sélectionner un rôle" at bounding box center [222, 126] width 151 height 15
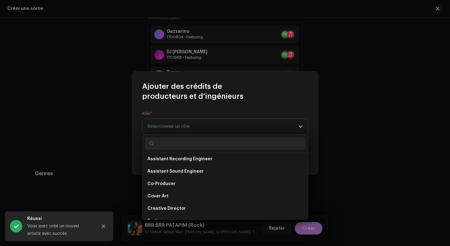
scroll to position [98, 0]
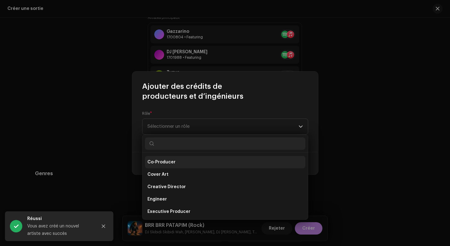
click at [164, 162] on span "Co-Producer" at bounding box center [161, 162] width 28 height 6
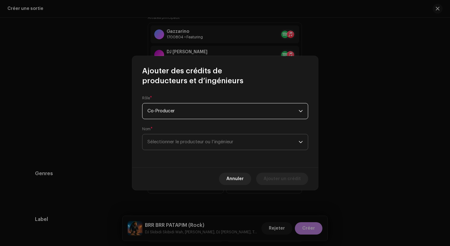
click at [168, 143] on span "Sélectionner le producteur ou l’ingénieur" at bounding box center [190, 142] width 86 height 5
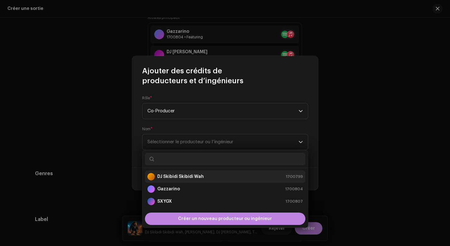
click at [174, 178] on strong "DJ Skibidi Skibidi Wah" at bounding box center [180, 177] width 46 height 6
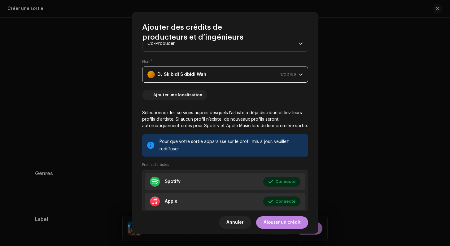
scroll to position [63, 0]
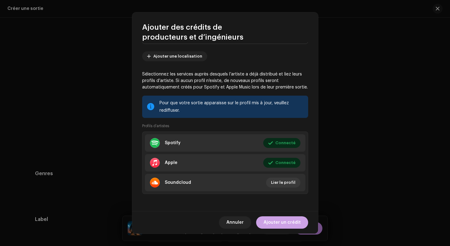
click at [270, 222] on span "Ajouter un crédit" at bounding box center [281, 222] width 37 height 12
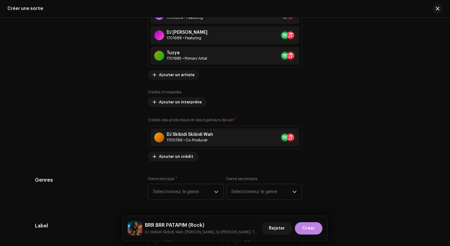
scroll to position [766, 0]
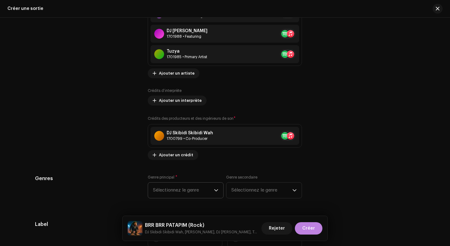
click at [184, 195] on span "Sélectionnez le genre" at bounding box center [183, 190] width 61 height 15
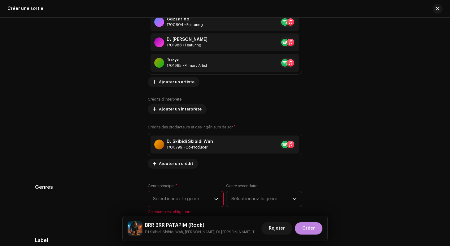
scroll to position [766, 0]
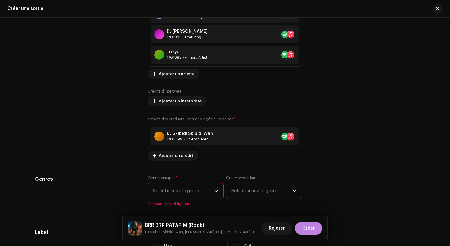
click at [183, 191] on span "Sélectionnez le genre" at bounding box center [183, 190] width 61 height 15
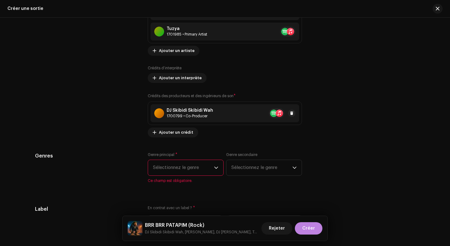
scroll to position [798, 0]
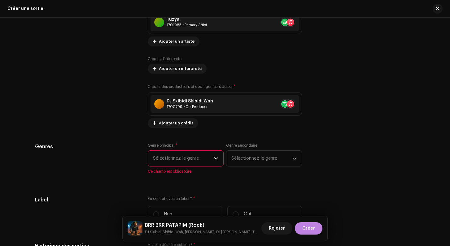
click at [181, 155] on span "Sélectionnez le genre" at bounding box center [183, 158] width 61 height 15
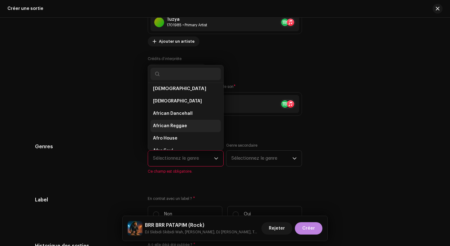
scroll to position [0, 0]
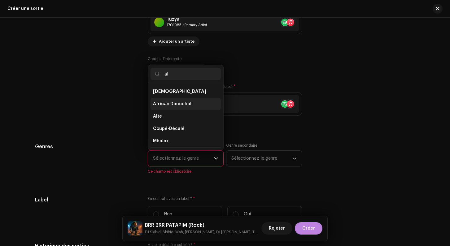
type input "a"
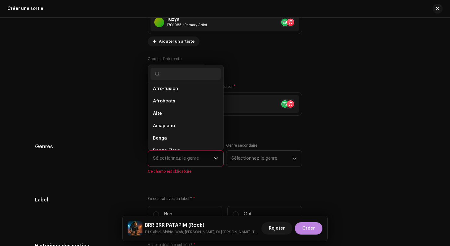
scroll to position [91, 0]
click at [173, 115] on li "Alte" at bounding box center [185, 112] width 70 height 12
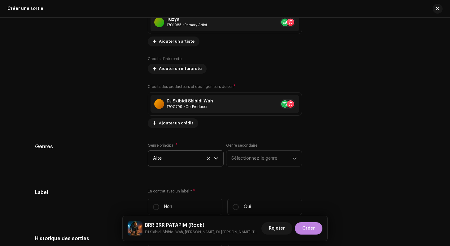
click at [208, 158] on icon at bounding box center [208, 158] width 4 height 4
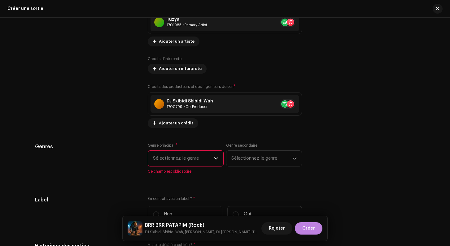
click at [202, 156] on span "Sélectionnez le genre" at bounding box center [183, 158] width 61 height 15
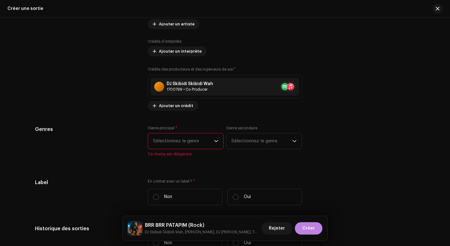
scroll to position [885, 0]
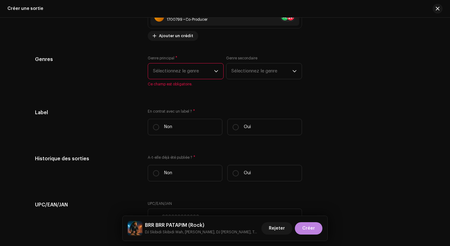
click at [200, 75] on span "Sélectionnez le genre" at bounding box center [183, 70] width 61 height 15
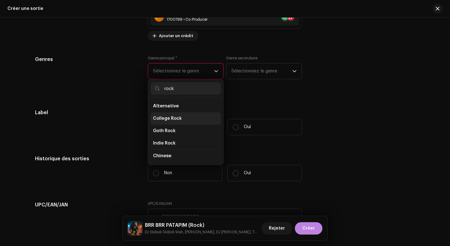
type input "rock"
click at [185, 117] on li "College Rock" at bounding box center [185, 118] width 70 height 12
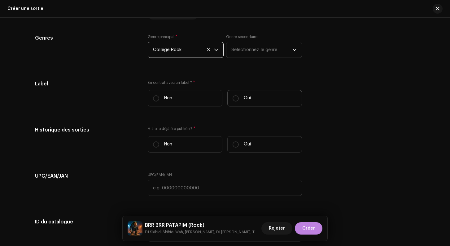
scroll to position [915, 0]
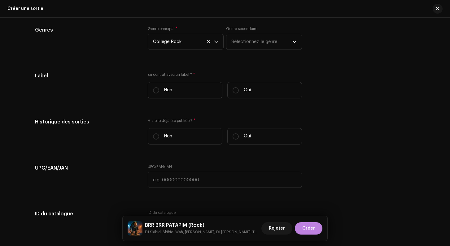
click at [166, 90] on p "Non" at bounding box center [168, 90] width 8 height 7
click at [159, 90] on input "Non" at bounding box center [156, 90] width 6 height 6
radio input "true"
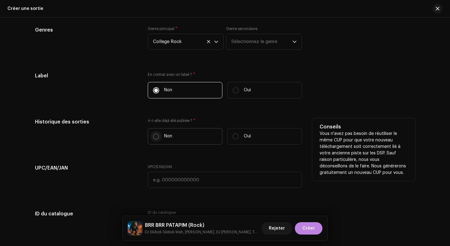
click at [159, 136] on p-radiobutton at bounding box center [156, 136] width 6 height 6
click at [159, 136] on input "Non" at bounding box center [156, 136] width 6 height 6
radio input "true"
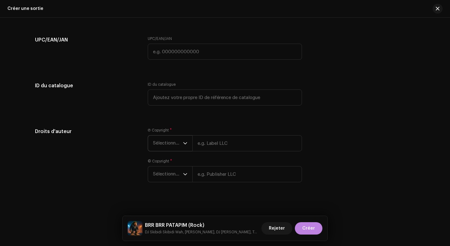
scroll to position [1047, 0]
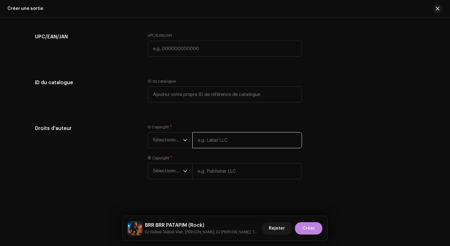
click at [215, 146] on input "text" at bounding box center [247, 140] width 110 height 16
click at [176, 151] on div "Ⓟ Copyright * Sélectionner une année © Copyright * Sélectionner une année" at bounding box center [225, 156] width 154 height 62
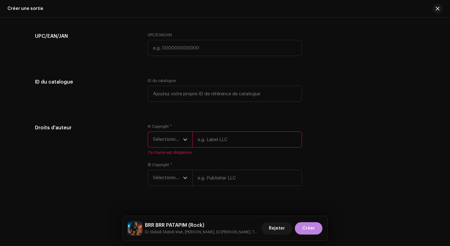
click at [175, 143] on span "Sélectionner une année" at bounding box center [168, 139] width 30 height 15
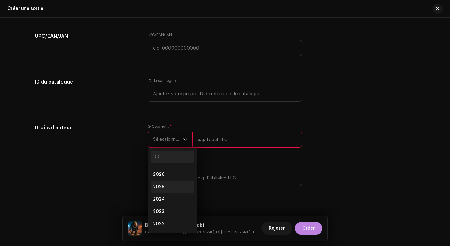
click at [164, 186] on li "2025" at bounding box center [172, 187] width 44 height 12
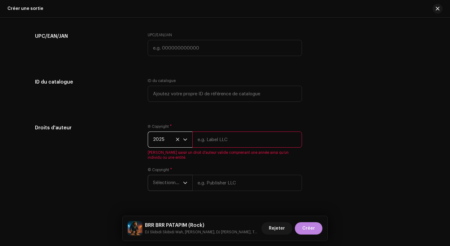
click at [165, 185] on span "Sélectionner une année" at bounding box center [168, 182] width 30 height 15
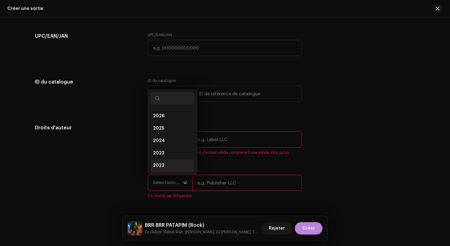
scroll to position [10, 0]
click at [166, 125] on li "2025" at bounding box center [172, 118] width 44 height 12
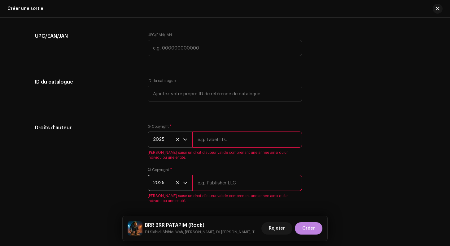
click at [229, 138] on input "text" at bounding box center [247, 140] width 110 height 16
type input "Skibidi"
click at [216, 187] on input "text" at bounding box center [247, 183] width 110 height 16
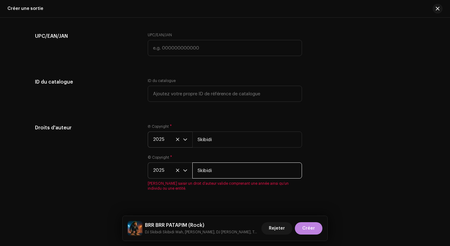
type input "Skibidi"
click at [124, 181] on div "Droits d'auteur" at bounding box center [86, 161] width 103 height 74
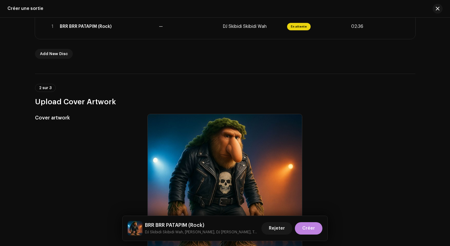
scroll to position [0, 0]
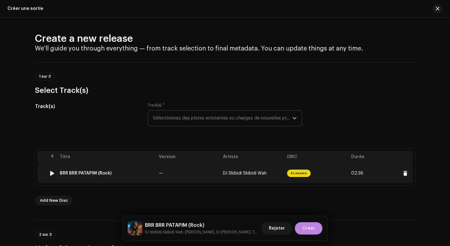
click at [332, 172] on td "En attente" at bounding box center [317, 173] width 64 height 20
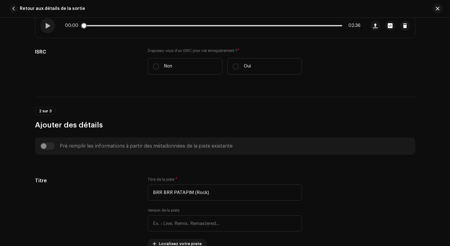
scroll to position [36, 0]
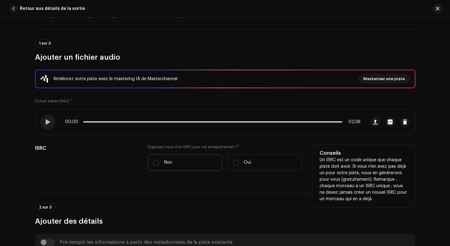
click at [160, 166] on label "Non" at bounding box center [185, 162] width 75 height 16
click at [159, 166] on input "Non" at bounding box center [156, 163] width 6 height 6
radio input "true"
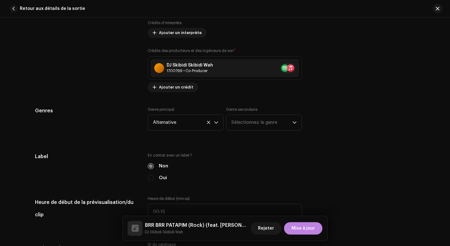
scroll to position [622, 0]
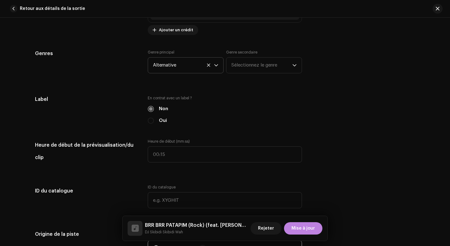
click at [171, 68] on span "Alternative" at bounding box center [183, 65] width 61 height 15
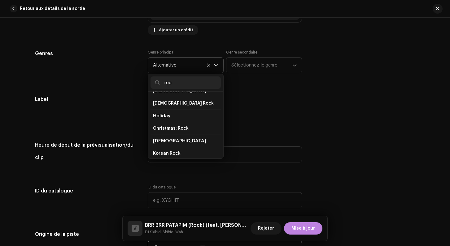
scroll to position [0, 0]
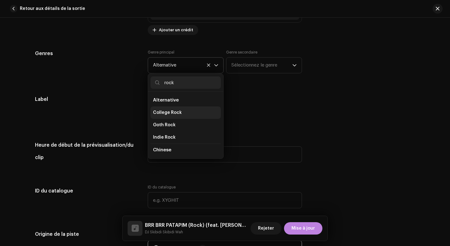
type input "rock"
click at [165, 115] on span "College Rock" at bounding box center [167, 113] width 29 height 6
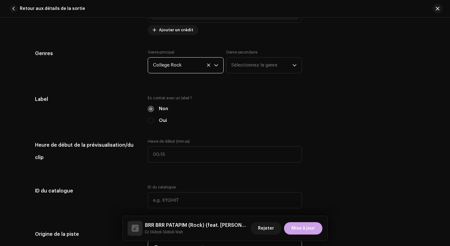
click at [294, 231] on span "Mise à jour" at bounding box center [303, 228] width 24 height 12
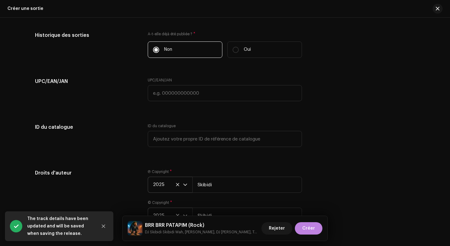
scroll to position [1048, 0]
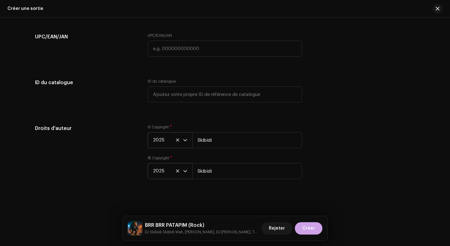
click at [302, 229] on button "Créer" at bounding box center [309, 228] width 28 height 12
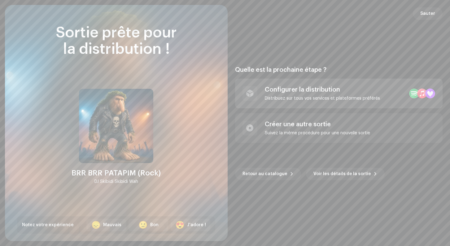
click at [338, 99] on div "Distribuez sur tous vos services et plateformes préférés" at bounding box center [322, 98] width 115 height 5
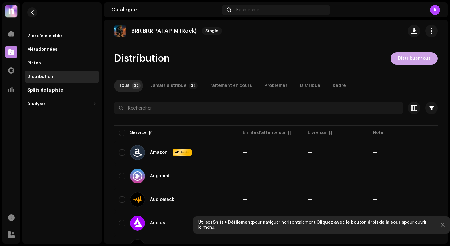
click at [400, 59] on span "Distribuer tout" at bounding box center [414, 58] width 32 height 12
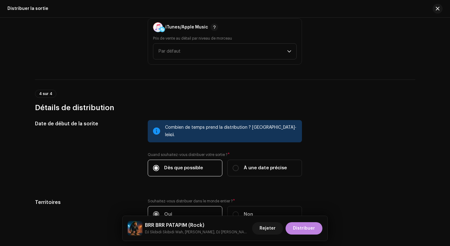
scroll to position [1014, 0]
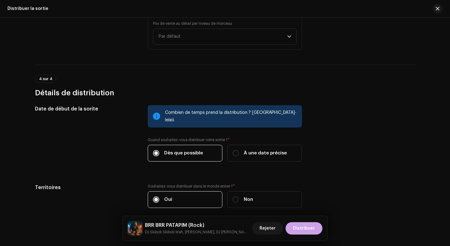
click at [305, 232] on span "Distribuer" at bounding box center [304, 228] width 22 height 12
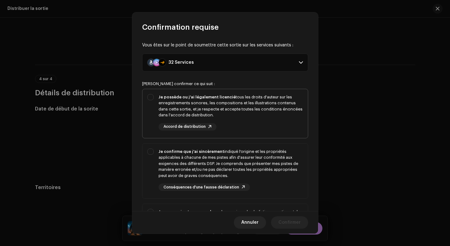
click at [146, 91] on div "Je possède ou j'ai légalement licencié tous les droits d'auteur sur les enregis…" at bounding box center [224, 112] width 165 height 46
checkbox input "true"
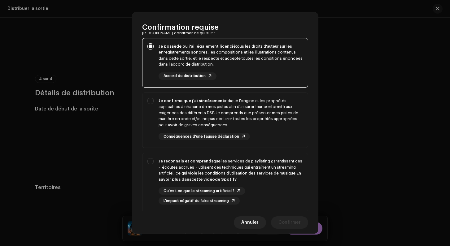
scroll to position [79, 0]
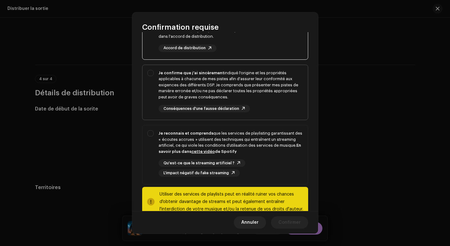
click at [148, 83] on div "Je confirme que j'ai sincèrement indiqué l'origine et les propriétés applicable…" at bounding box center [224, 91] width 165 height 53
checkbox input "true"
click at [148, 135] on div "Je reconnais et comprends que les services de playlisting garantissant des « éc…" at bounding box center [224, 153] width 165 height 56
checkbox input "true"
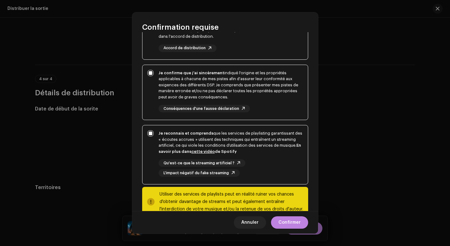
scroll to position [94, 0]
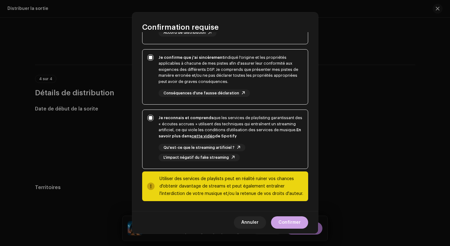
click at [286, 222] on span "Confirmer" at bounding box center [289, 222] width 22 height 12
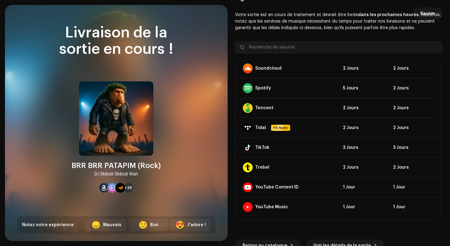
scroll to position [6, 0]
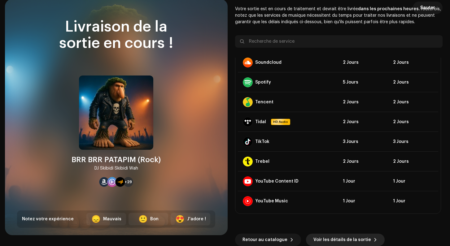
click at [323, 239] on span "Voir les détails de la sortie" at bounding box center [342, 240] width 58 height 12
